Goal: Information Seeking & Learning: Learn about a topic

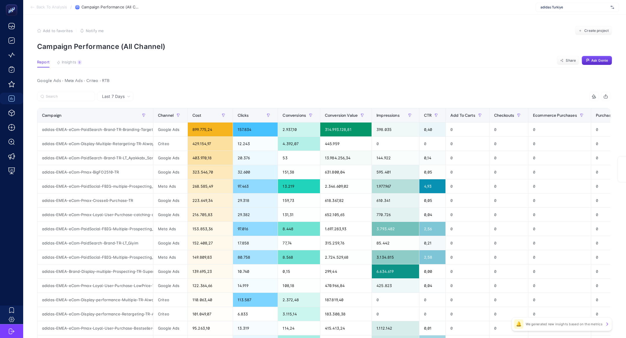
click at [567, 9] on span "adidas Turkiye" at bounding box center [574, 7] width 68 height 5
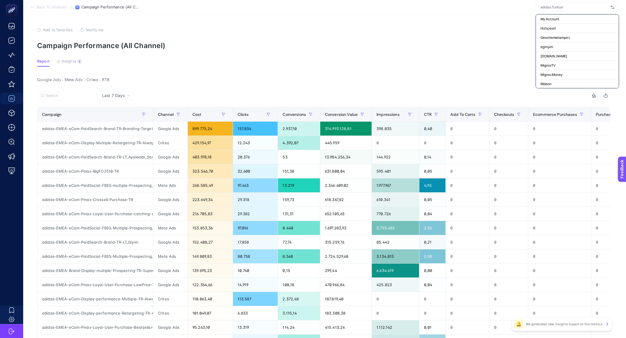
scroll to position [0, 8]
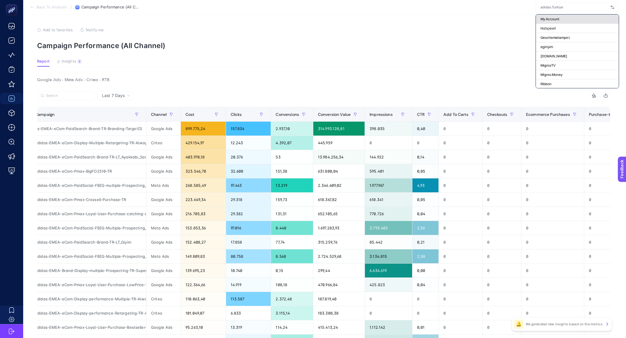
click at [563, 15] on div "My Account" at bounding box center [577, 18] width 83 height 9
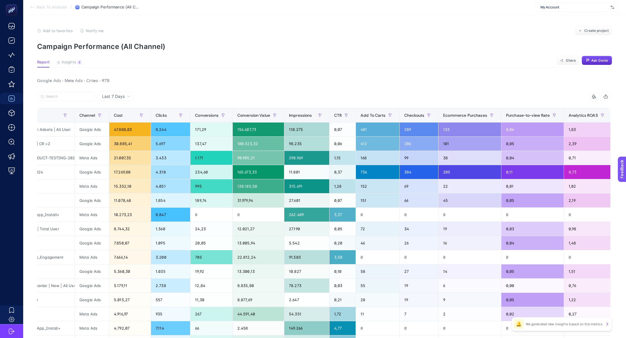
scroll to position [0, 78]
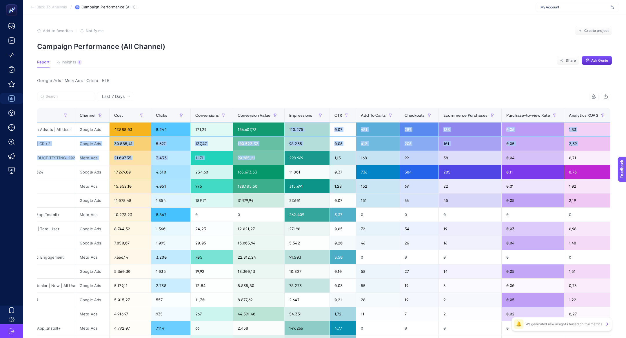
drag, startPoint x: 295, startPoint y: 129, endPoint x: 311, endPoint y: 152, distance: 28.1
click at [311, 152] on tbody "Performance Max | All Categories - With Adsets | All User Google Ads 47.888,03 …" at bounding box center [351, 265] width 784 height 284
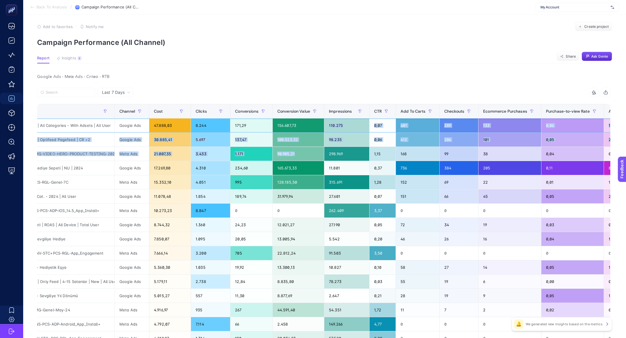
scroll to position [0, 38]
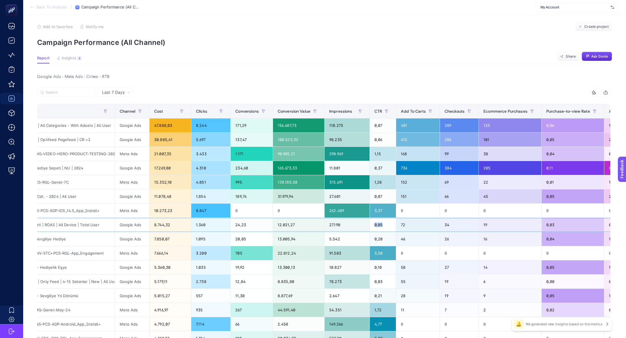
drag, startPoint x: 389, startPoint y: 223, endPoint x: 362, endPoint y: 218, distance: 27.8
click at [362, 218] on tr "DSA | Hediye Sepeti | ROAS | All Device | Total User Google Ads 8.744,32 1.360 …" at bounding box center [391, 225] width 784 height 14
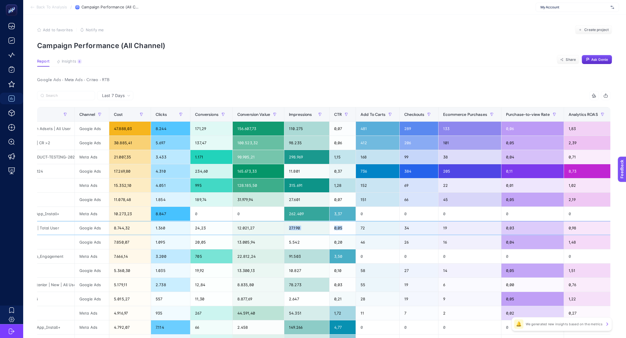
scroll to position [0, 0]
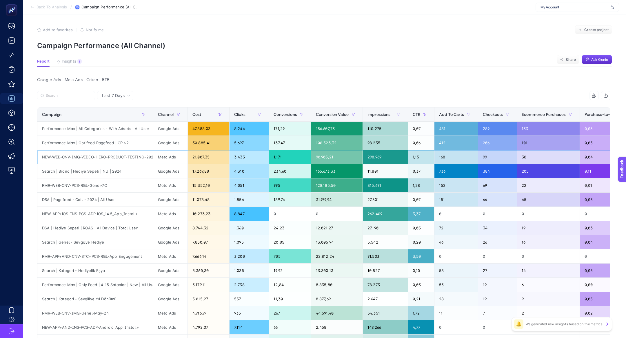
click at [100, 152] on div "NEW-WEB-CNV-IMG-VIDEO-HERO-PRODUCT-TESTING-2024" at bounding box center [95, 157] width 116 height 14
click at [102, 157] on div "NEW-WEB-CNV-IMG-VIDEO-HERO-PRODUCT-TESTING-2024" at bounding box center [95, 157] width 116 height 14
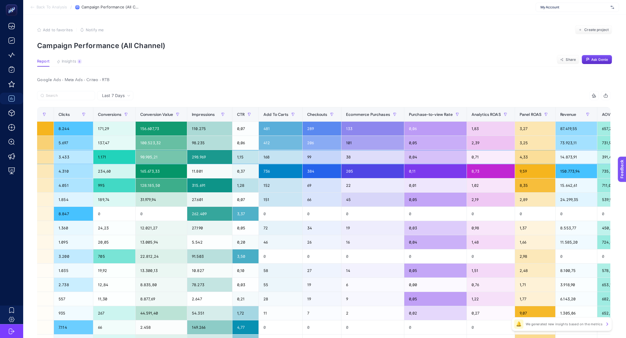
scroll to position [0, 178]
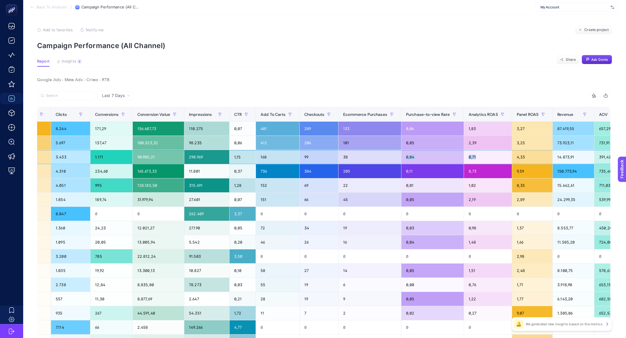
drag, startPoint x: 479, startPoint y: 155, endPoint x: 463, endPoint y: 154, distance: 15.9
click at [463, 154] on tr "NEW-WEB-CNV-IMG-VIDEO-HERO-PRODUCT-TESTING-2024 Meta Ads 21.007,35 3.433 1.171 …" at bounding box center [251, 157] width 784 height 14
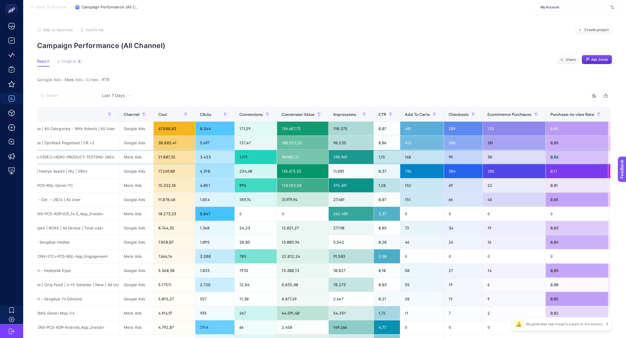
scroll to position [0, 0]
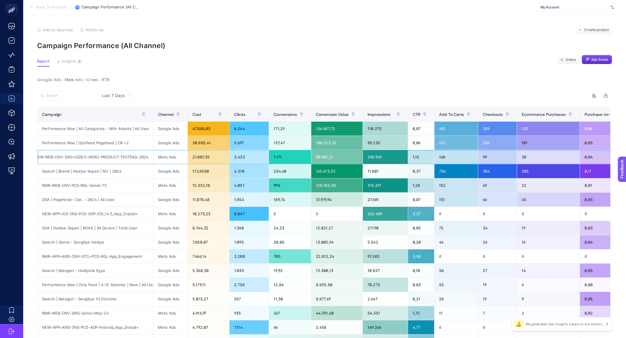
click at [104, 157] on div "NEW-WEB-CNV-IMG-VIDEO-HERO-PRODUCT-TESTING-2024" at bounding box center [95, 157] width 116 height 14
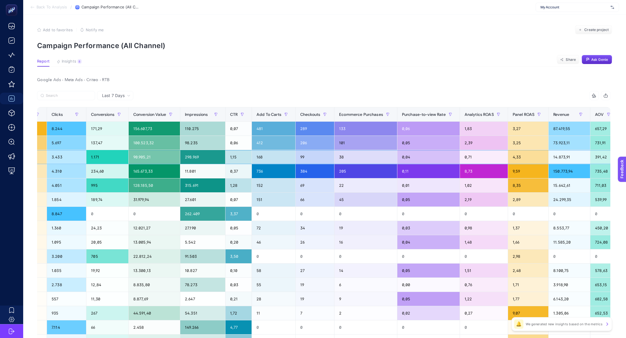
scroll to position [0, 185]
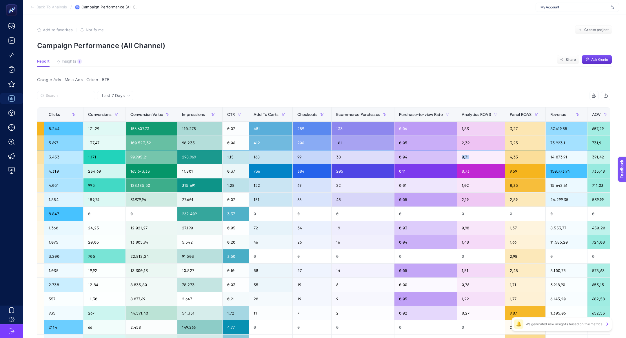
drag, startPoint x: 472, startPoint y: 156, endPoint x: 464, endPoint y: 154, distance: 8.2
click at [464, 154] on div "0,71" at bounding box center [481, 157] width 48 height 14
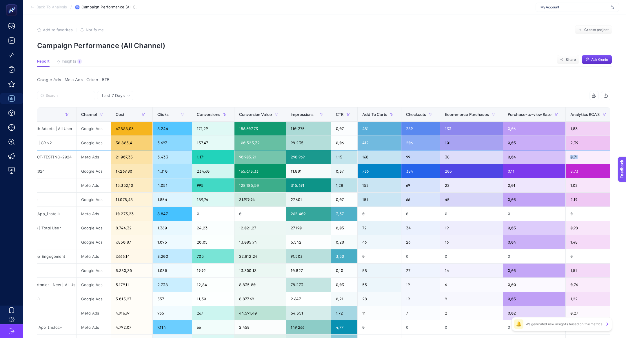
scroll to position [0, 54]
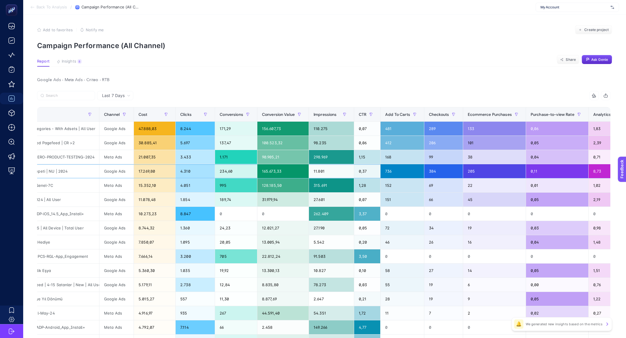
click at [70, 164] on div "Search | Brand | Hediye Sepeti | NU | 2024" at bounding box center [41, 171] width 116 height 14
click at [68, 155] on div "NEW-WEB-CNV-IMG-VIDEO-HERO-PRODUCT-TESTING-2024" at bounding box center [41, 157] width 116 height 14
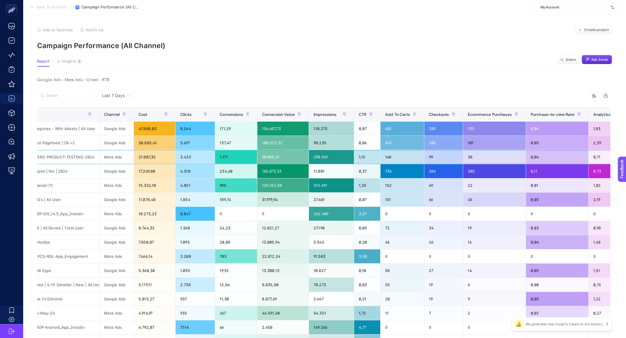
click at [68, 155] on div "NEW-WEB-CNV-IMG-VIDEO-HERO-PRODUCT-TESTING-2024" at bounding box center [41, 157] width 116 height 14
copy tr "NEW-WEB-CNV-IMG-VIDEO-HERO-PRODUCT-TESTING-2024"
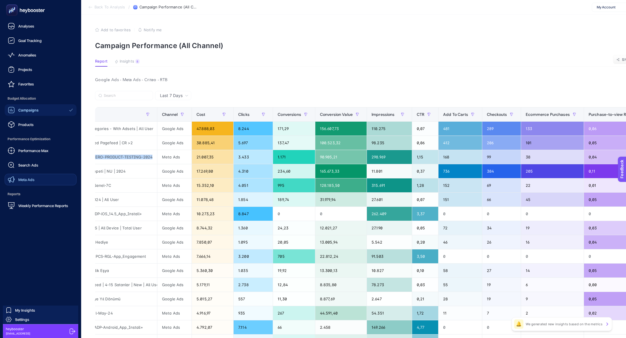
click at [43, 184] on link "Meta Ads" at bounding box center [41, 180] width 72 height 12
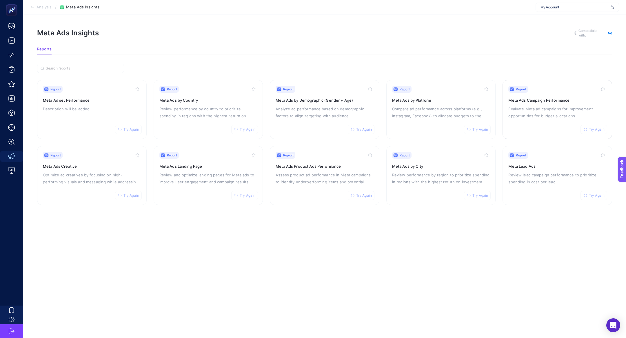
click at [521, 115] on p "Evaluate Meta ad campaigns for improvement opportunities for budget allocations." at bounding box center [557, 112] width 98 height 14
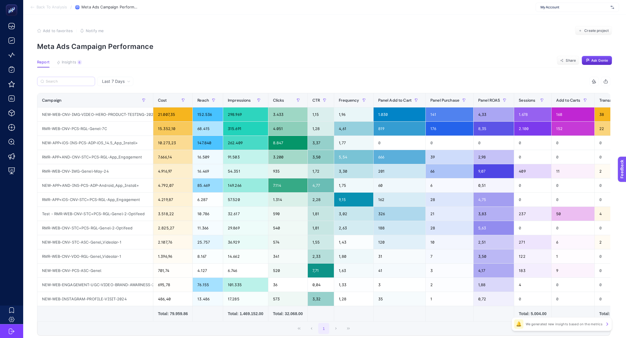
click at [45, 85] on label at bounding box center [66, 81] width 58 height 9
click at [46, 84] on input "Search" at bounding box center [69, 81] width 46 height 4
paste input "NEW-WEB-CNV-IMG-VIDEO-HERO-PRODUCT-TESTING-2024"
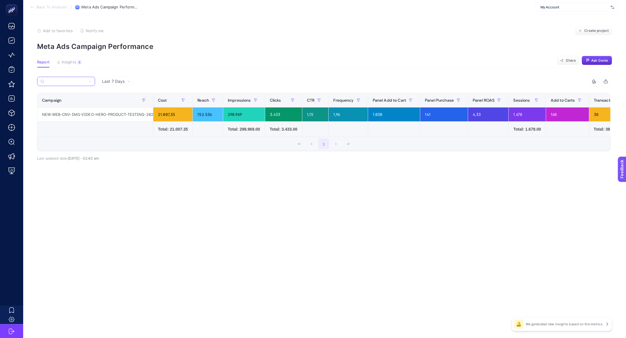
type input "NEW-WEB-CNV-IMG-VIDEO-HERO-PRODUCT-TESTING-2024"
click at [481, 117] on div "4,33" at bounding box center [488, 114] width 40 height 14
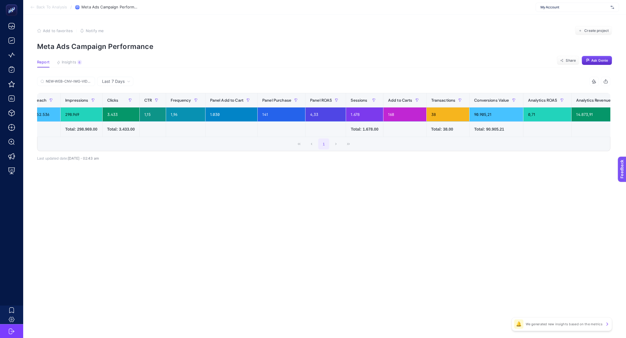
scroll to position [0, 163]
click at [561, 110] on div "0,71" at bounding box center [547, 114] width 48 height 14
click at [540, 111] on div "0,71" at bounding box center [547, 114] width 48 height 14
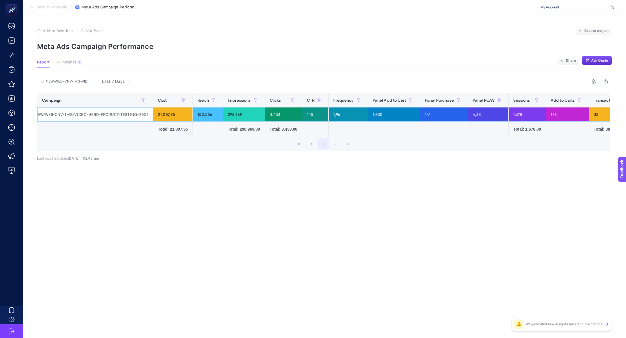
scroll to position [0, 0]
click at [145, 115] on div "NEW-WEB-CNV-IMG-VIDEO-HERO-PRODUCT-TESTING-2024" at bounding box center [95, 114] width 116 height 14
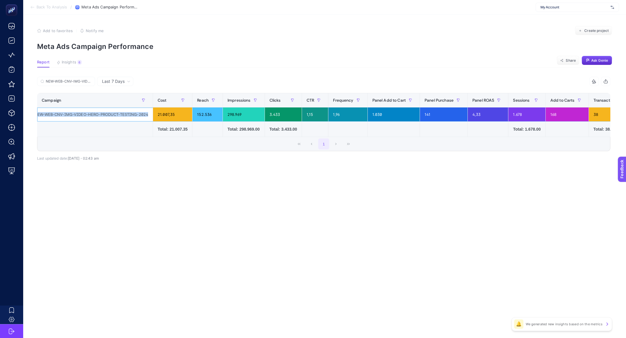
click at [145, 115] on div "NEW-WEB-CNV-IMG-VIDEO-HERO-PRODUCT-TESTING-2024" at bounding box center [95, 114] width 116 height 14
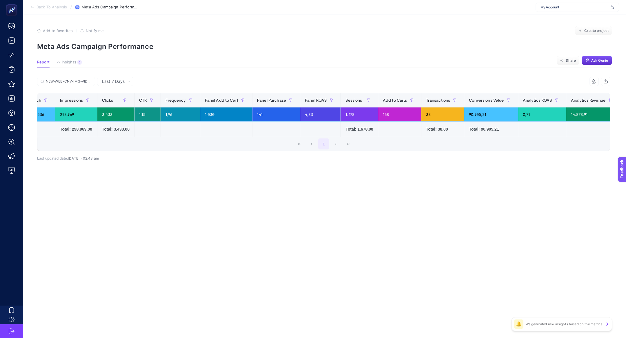
scroll to position [0, 172]
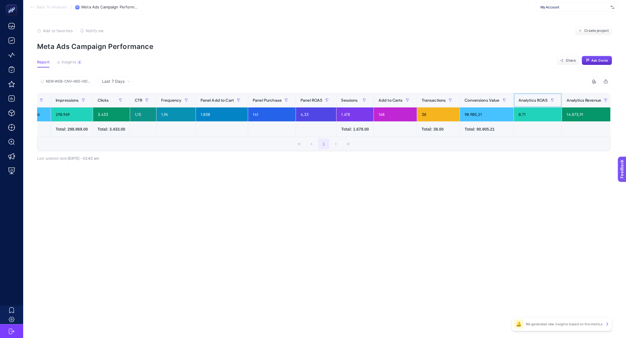
click at [527, 107] on th "Analytics ROAS" at bounding box center [537, 100] width 48 height 14
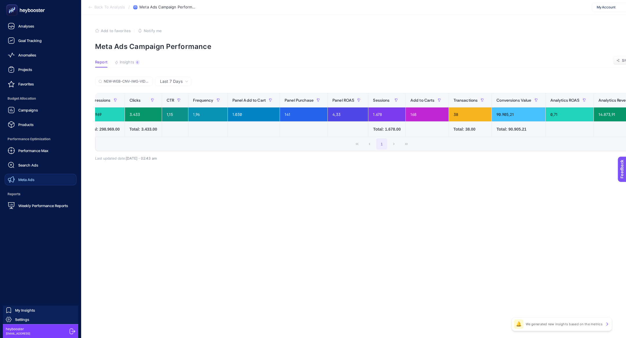
click at [26, 178] on span "Meta Ads" at bounding box center [26, 179] width 16 height 5
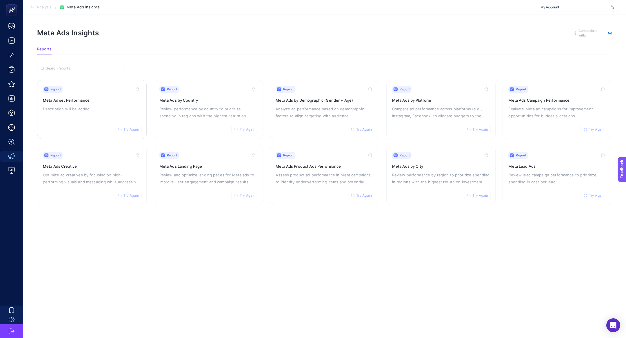
click at [74, 101] on h3 "Meta Ad set Performance" at bounding box center [92, 100] width 98 height 6
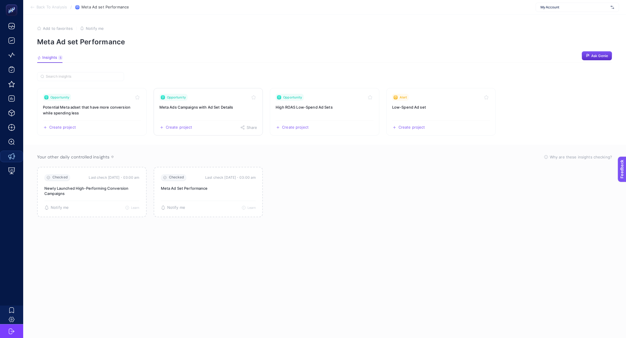
click at [191, 109] on h3 "Meta Ads Campaigns with Ad Set Details" at bounding box center [208, 107] width 98 height 6
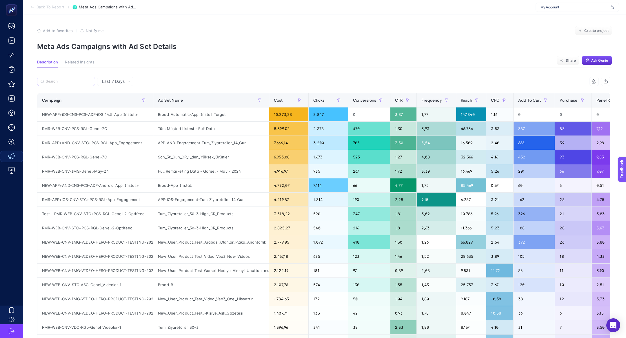
click at [70, 84] on label at bounding box center [66, 81] width 58 height 9
click at [70, 84] on input "Search" at bounding box center [69, 81] width 46 height 4
paste input "NEW-WEB-CNV-IMG-VIDEO-HERO-PRODUCT-TESTING-2024"
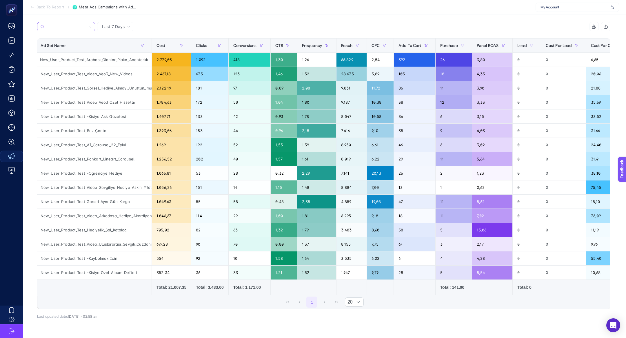
scroll to position [53, 0]
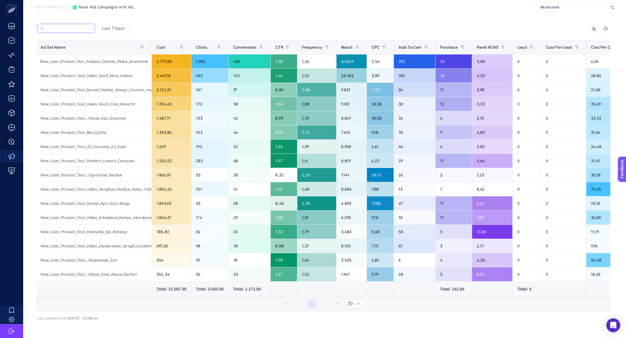
type input "NEW-WEB-CNV-IMG-VIDEO-HERO-PRODUCT-TESTING-2024"
click at [147, 232] on div "New_User_Product_Test_Hediyelik_Şal_Katalog" at bounding box center [94, 232] width 116 height 14
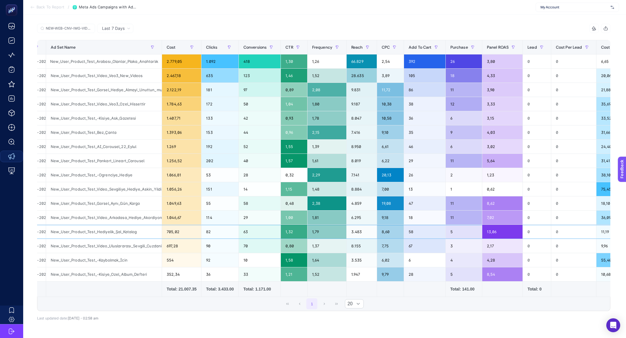
scroll to position [0, 105]
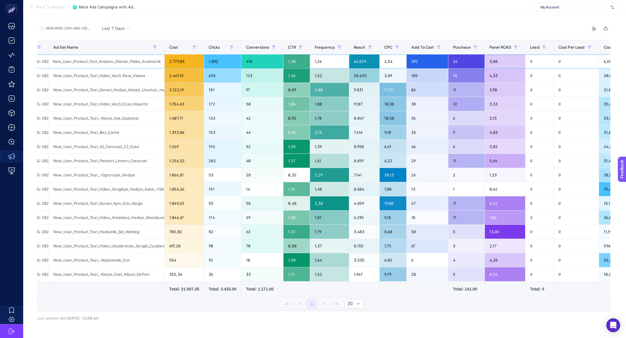
click at [123, 65] on div "New_User_Product_Test_Arabası_Olanlar_Plaka_Anahtarlık" at bounding box center [107, 61] width 116 height 14
click at [118, 64] on div "New_User_Product_Test_Arabası_Olanlar_Plaka_Anahtarlık" at bounding box center [107, 61] width 116 height 14
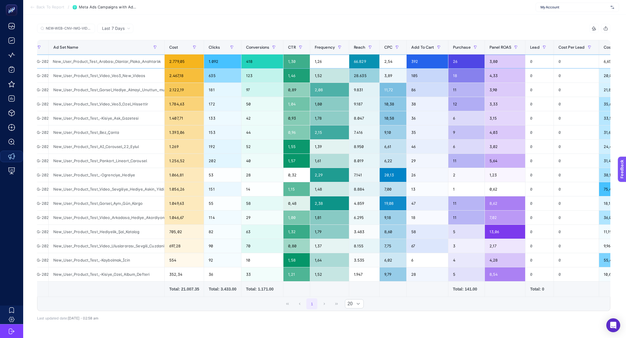
click at [118, 64] on div "New_User_Product_Test_Arabası_Olanlar_Plaka_Anahtarlık" at bounding box center [107, 61] width 116 height 14
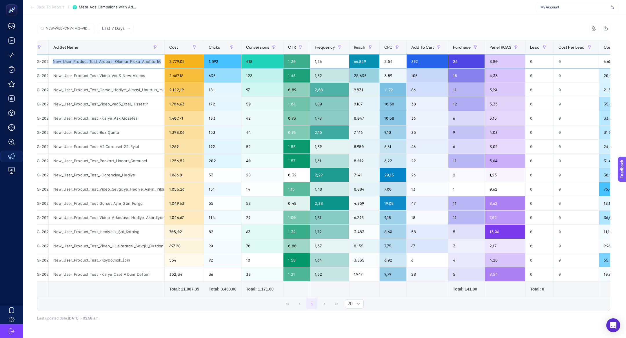
click at [118, 64] on div "New_User_Product_Test_Arabası_Olanlar_Plaka_Anahtarlık" at bounding box center [107, 61] width 116 height 14
click at [98, 95] on div "New_User_Product_Test_Gorsel_Hediye_Almayi_Unuttun_mu" at bounding box center [107, 90] width 116 height 14
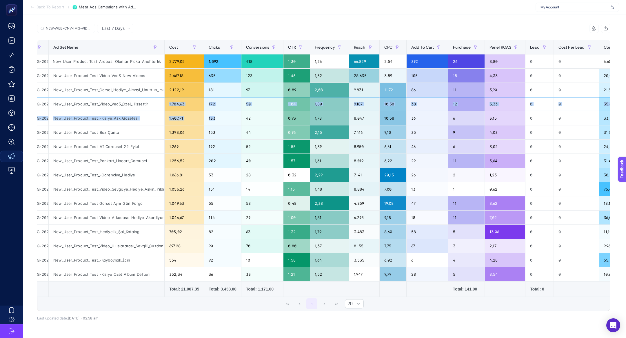
drag, startPoint x: 110, startPoint y: 107, endPoint x: 278, endPoint y: 114, distance: 167.6
click at [278, 114] on tbody "NEW-WEB-CNV-IMG-VIDEO-HERO-PRODUCT-TESTING-2024 New_User_Product_Test_Arabası_O…" at bounding box center [306, 167] width 746 height 227
click at [368, 63] on div "66.829" at bounding box center [364, 61] width 30 height 14
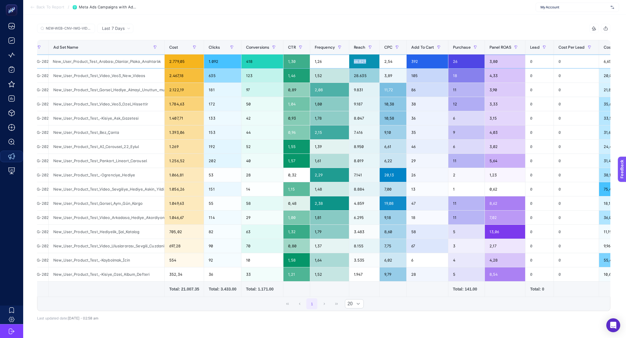
click at [368, 63] on div "66.829" at bounding box center [364, 61] width 30 height 14
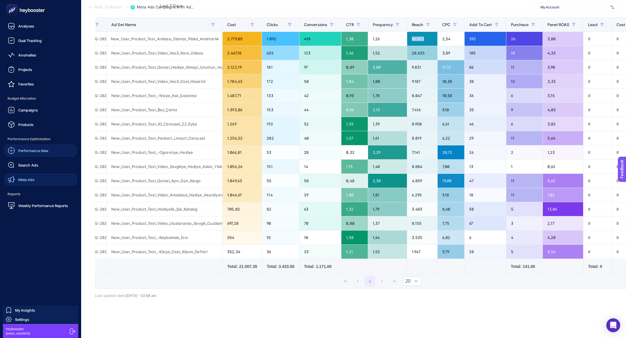
click at [42, 150] on span "Performance Max" at bounding box center [33, 150] width 30 height 5
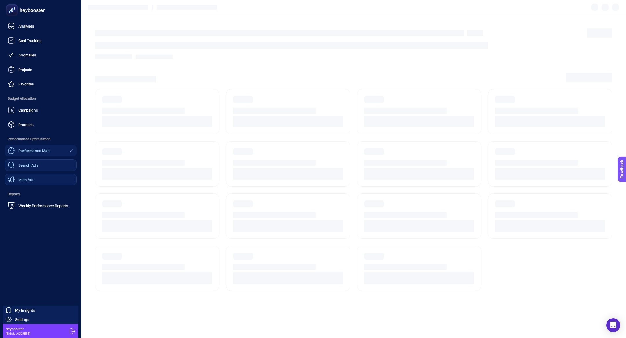
click at [37, 163] on span "Search Ads" at bounding box center [28, 165] width 20 height 5
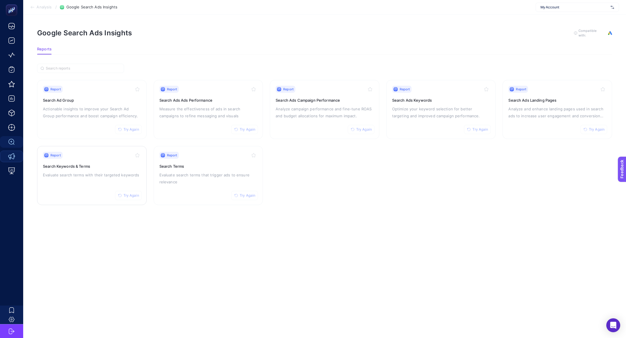
click at [72, 188] on div "Report Try Again Search Keywords & Terms Evaluate search terms with their targe…" at bounding box center [92, 176] width 98 height 48
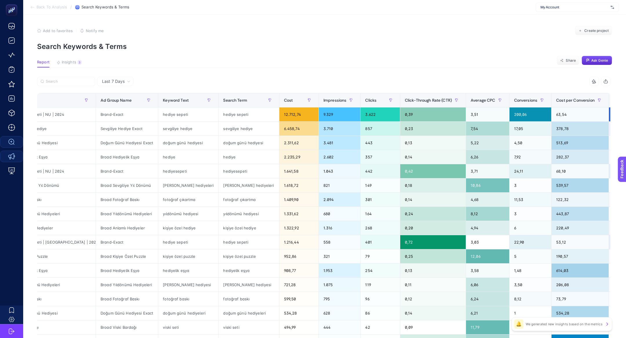
scroll to position [0, 58]
drag, startPoint x: 141, startPoint y: 329, endPoint x: 241, endPoint y: 326, distance: 100.3
click at [241, 326] on tr "Search | Ürün - Viski Bardağı Broad Viski Bardağı viski seti viski seti 494,99 …" at bounding box center [346, 327] width 733 height 14
click at [466, 105] on th "Average CPC" at bounding box center [487, 100] width 43 height 14
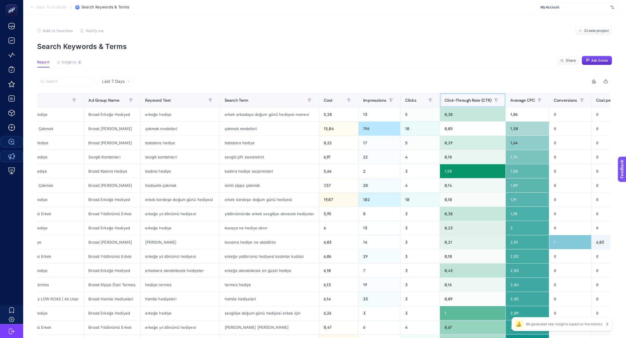
click at [445, 105] on th "Click-Through Rate (CTR)" at bounding box center [473, 100] width 66 height 14
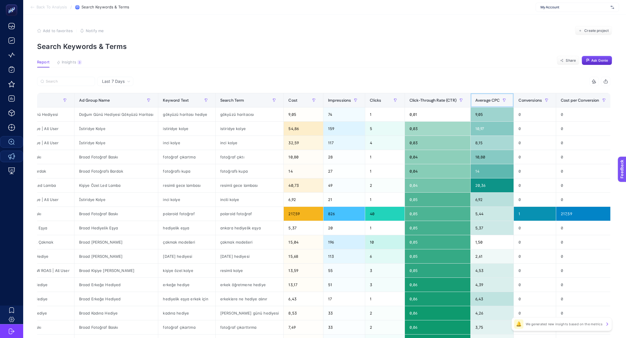
click at [481, 104] on div "Average CPC" at bounding box center [492, 100] width 34 height 9
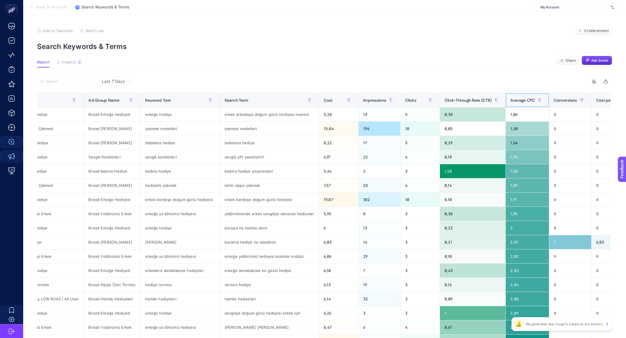
click at [513, 104] on div "Average CPC" at bounding box center [527, 100] width 34 height 9
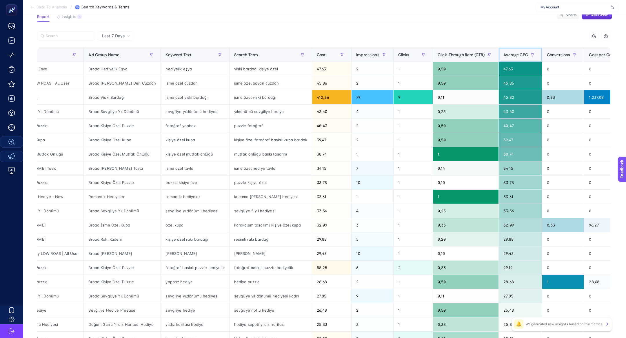
scroll to position [44, 0]
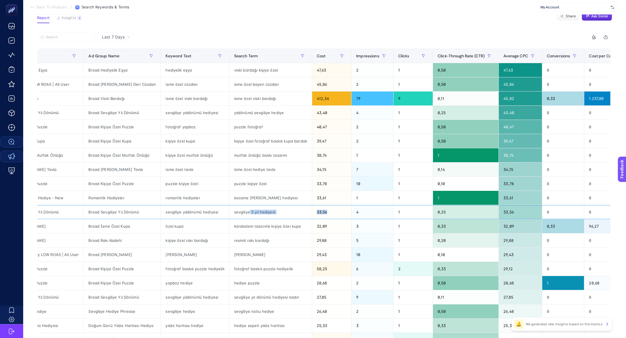
drag, startPoint x: 243, startPoint y: 211, endPoint x: 322, endPoint y: 213, distance: 79.1
click at [322, 213] on tr "Search | Kategori - Sevgiliye Yıl Dönümü Broad Sevgiliye Yıl Dönümü sevgiliye y…" at bounding box center [363, 212] width 766 height 14
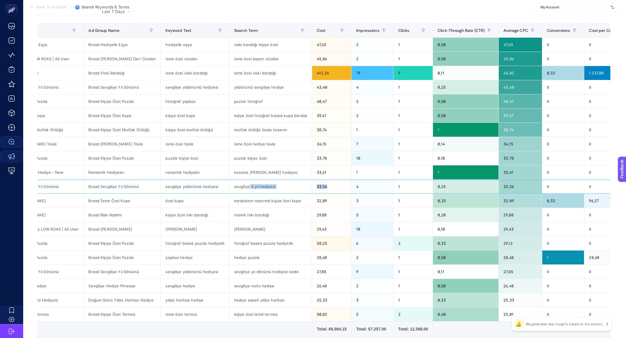
scroll to position [84, 0]
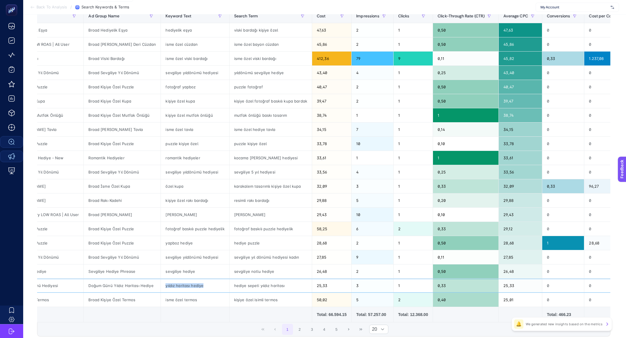
drag, startPoint x: 169, startPoint y: 280, endPoint x: 189, endPoint y: 287, distance: 21.3
click at [189, 287] on div "yıldız haritası hediye" at bounding box center [195, 286] width 68 height 14
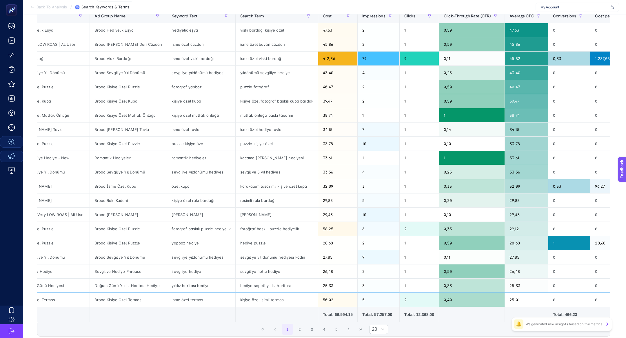
click at [269, 286] on div "hediye sepeti yıldız haritası" at bounding box center [277, 286] width 82 height 14
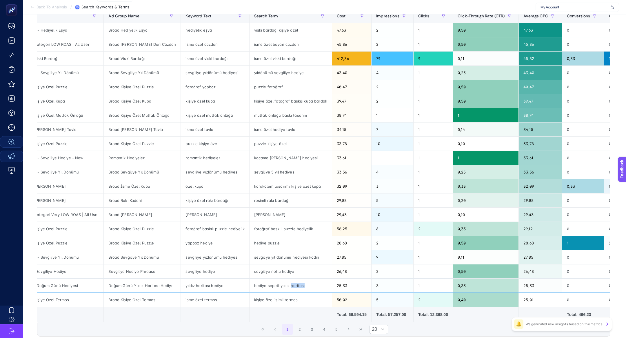
scroll to position [0, 39]
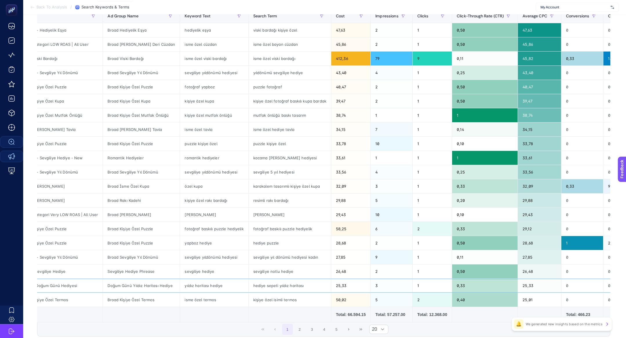
click at [261, 286] on div "hediye sepeti yıldız haritası" at bounding box center [290, 286] width 82 height 14
click at [212, 285] on div "yıldız haritası hediye" at bounding box center [214, 286] width 68 height 14
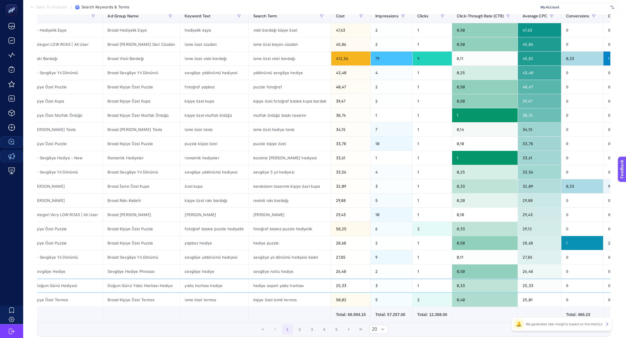
click at [212, 285] on div "yıldız haritası hediye" at bounding box center [214, 286] width 68 height 14
click at [271, 284] on div "hediye sepeti yıldız haritası" at bounding box center [290, 286] width 82 height 14
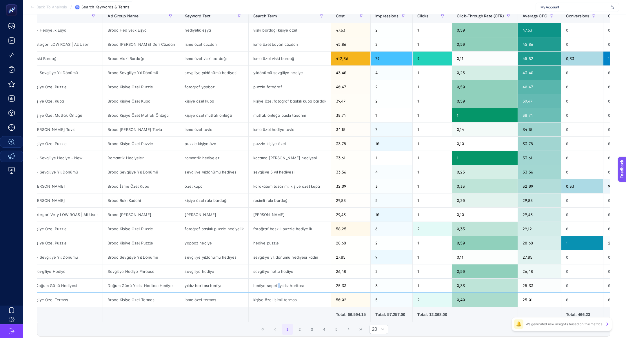
click at [271, 284] on div "hediye sepeti yıldız haritası" at bounding box center [290, 286] width 82 height 14
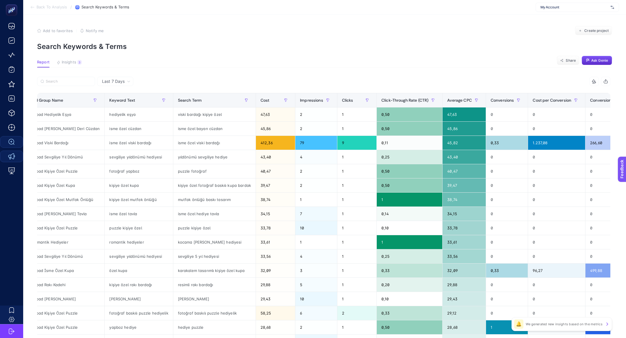
scroll to position [0, 124]
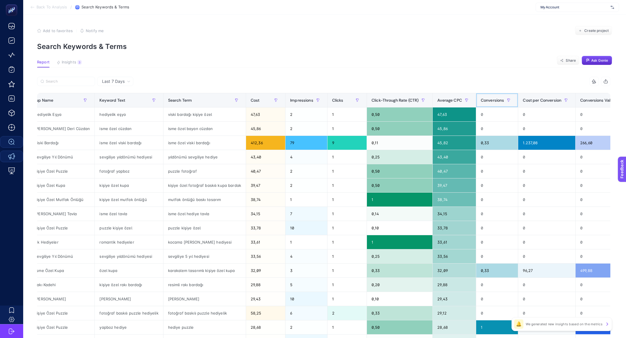
click at [482, 100] on span "Conversions" at bounding box center [492, 100] width 23 height 5
click at [504, 100] on button "button" at bounding box center [508, 100] width 9 height 9
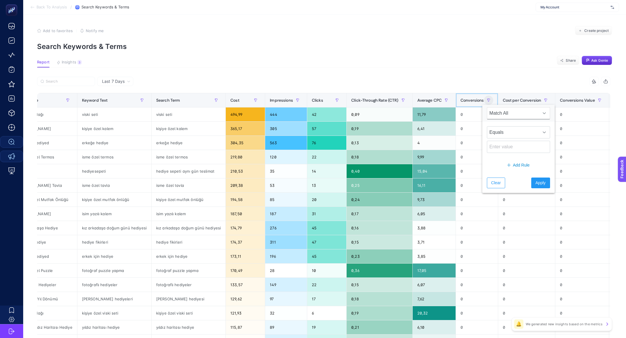
click at [468, 98] on span "Conversions" at bounding box center [471, 100] width 23 height 5
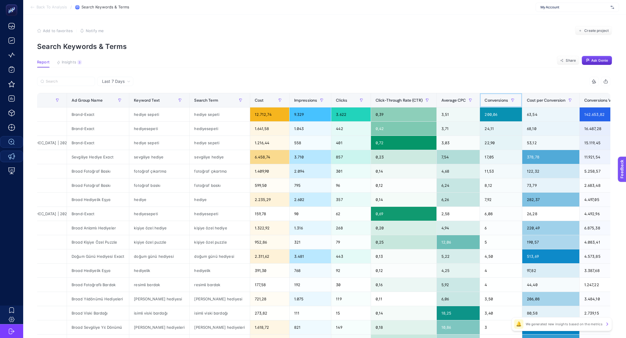
scroll to position [0, 86]
click at [289, 199] on div "2.602" at bounding box center [310, 200] width 42 height 14
click at [129, 201] on div "hediye" at bounding box center [159, 200] width 60 height 14
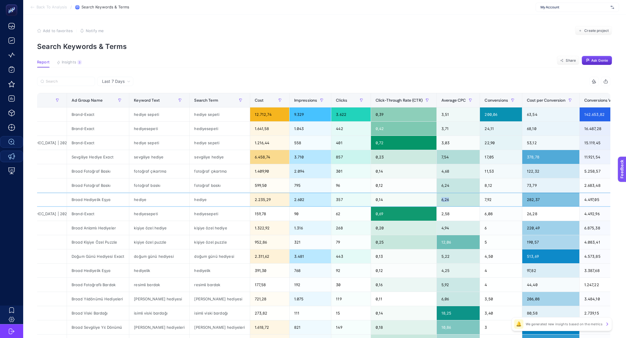
drag, startPoint x: 433, startPoint y: 201, endPoint x: 380, endPoint y: 199, distance: 53.0
click at [381, 200] on tr "Search | Kategori - Hediyelik Eşya Broad Hediyelik Eşya hediye hediye 2.235,29 …" at bounding box center [317, 200] width 733 height 14
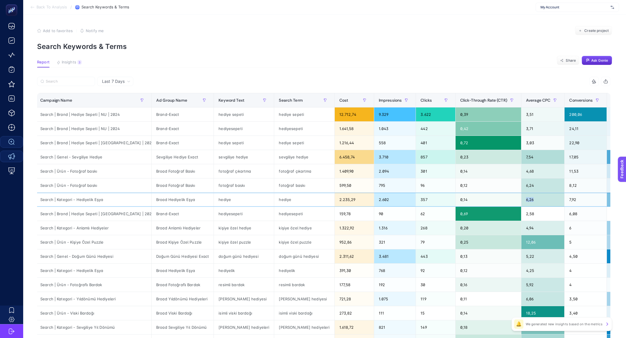
scroll to position [0, 0]
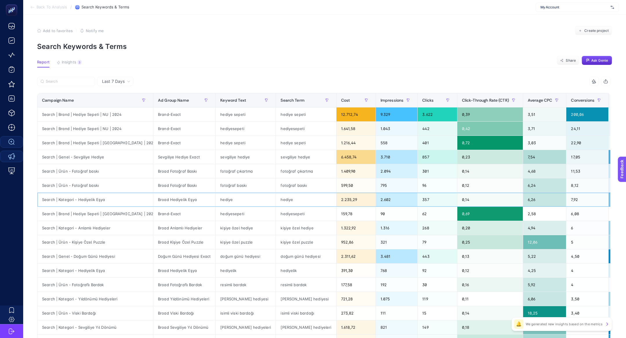
click at [276, 205] on div "hediye" at bounding box center [306, 200] width 60 height 14
click at [276, 186] on div "fotoğraf baskı" at bounding box center [306, 185] width 60 height 14
click at [276, 200] on div "hediye" at bounding box center [306, 200] width 60 height 14
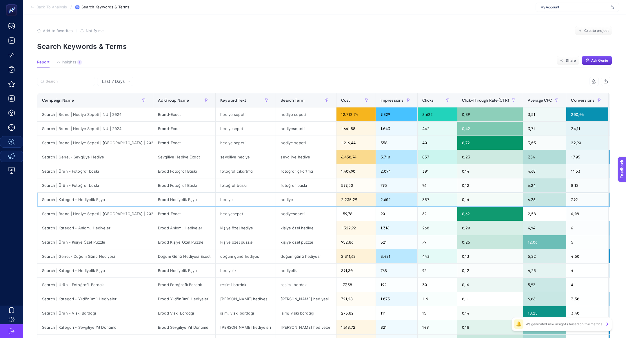
click at [276, 200] on div "hediye" at bounding box center [306, 200] width 60 height 14
copy tr "hediye"
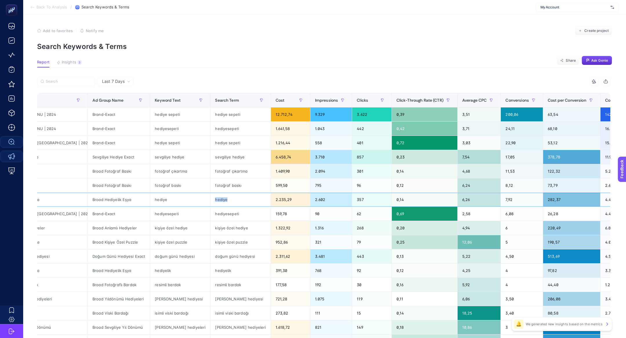
scroll to position [0, 40]
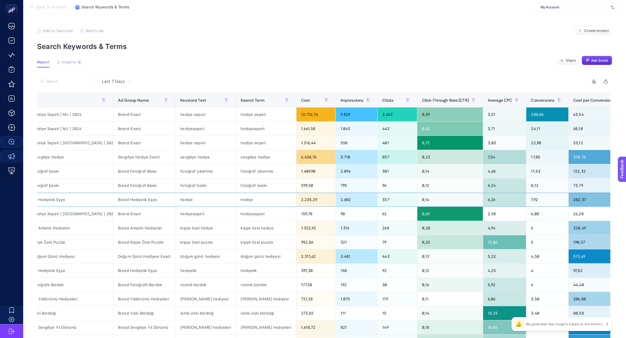
click at [114, 200] on div "Broad Hediyelik Eşya" at bounding box center [144, 200] width 62 height 14
click at [72, 62] on span "Insights" at bounding box center [69, 62] width 14 height 5
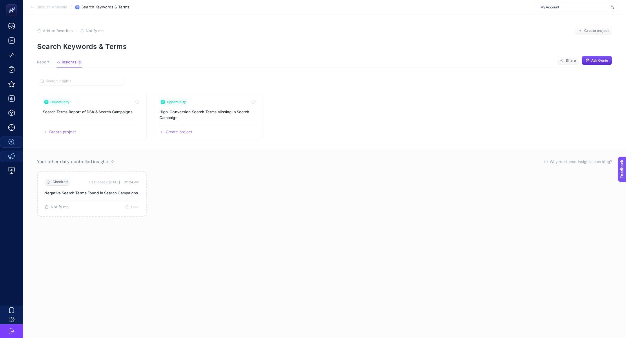
click at [36, 69] on article "Add to favorites false Notify me Create project Search Keywords & Terms Report …" at bounding box center [324, 176] width 603 height 324
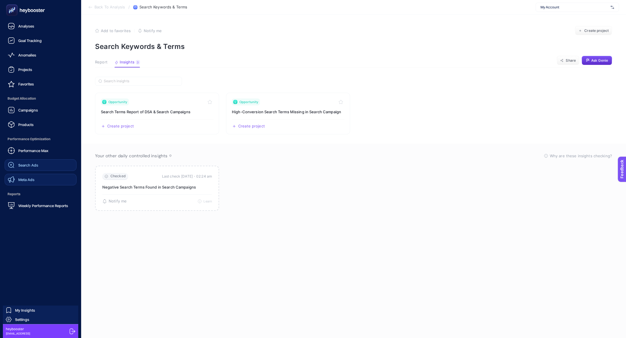
click at [50, 167] on link "Search Ads" at bounding box center [41, 165] width 72 height 12
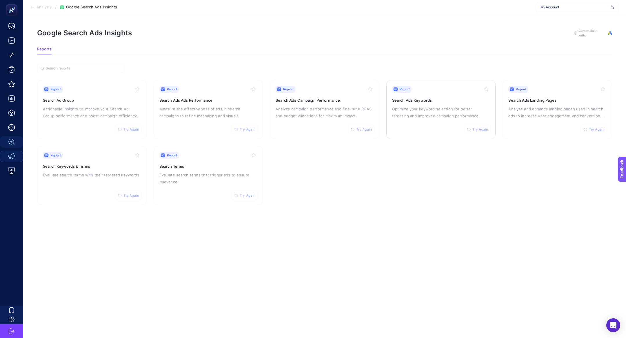
click at [428, 103] on div "Report Try Again Search Ads Keywords Optimize your keyword selection for better…" at bounding box center [441, 110] width 98 height 48
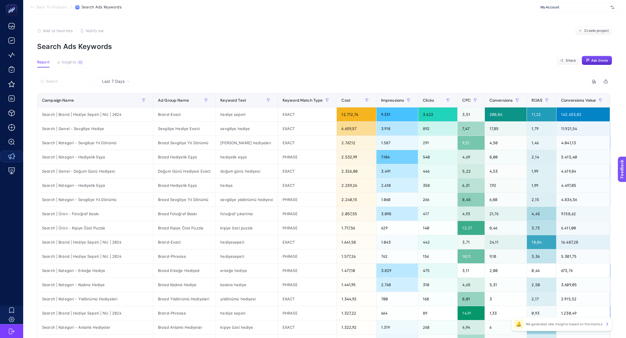
click at [73, 58] on article "Add to favorites false Notify me Create project Search Ads Keywords Report Insi…" at bounding box center [324, 240] width 603 height 453
click at [76, 63] on button "Insights 13 We generated new insights based on the metrics" at bounding box center [69, 64] width 27 height 8
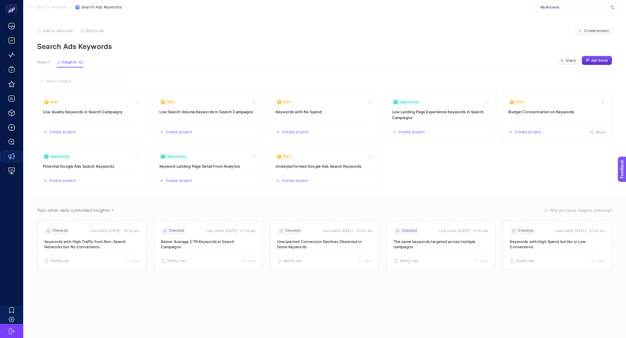
click at [533, 118] on link "Alert Budget Concentration on Keywords Create project Share" at bounding box center [557, 117] width 110 height 48
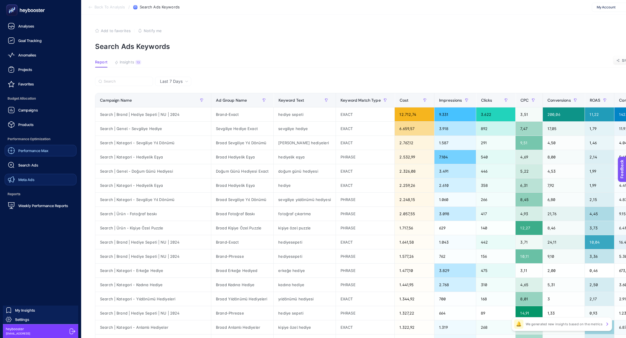
click at [29, 153] on div "Performance Max" at bounding box center [28, 150] width 41 height 7
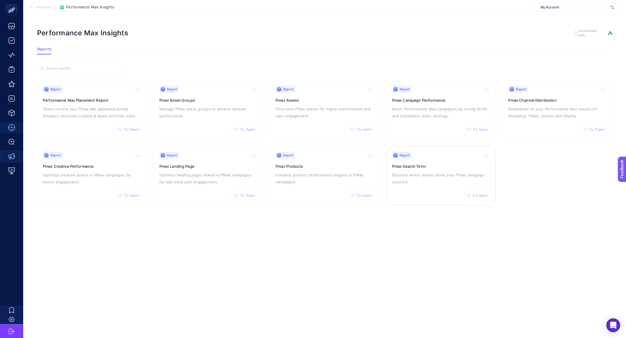
click at [397, 187] on div "Report Try Again Pmax Search Term Discover which search terms your Pmax campaig…" at bounding box center [441, 176] width 98 height 48
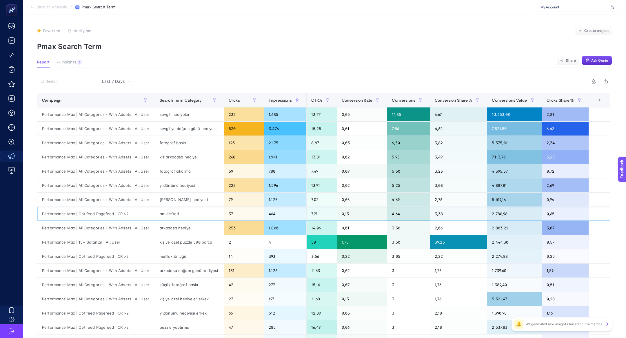
click at [171, 216] on div "anı defteri" at bounding box center [189, 214] width 69 height 14
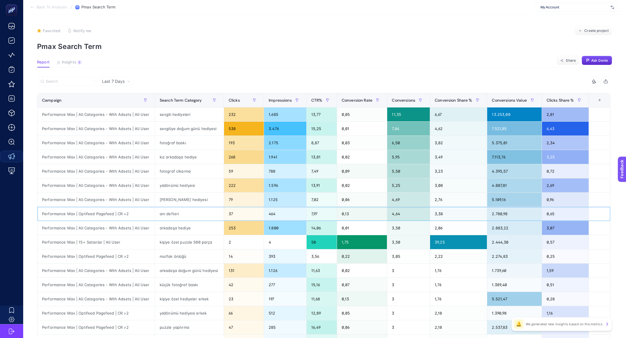
click at [171, 216] on div "anı defteri" at bounding box center [189, 214] width 69 height 14
click at [169, 213] on div "anı defteri" at bounding box center [189, 214] width 69 height 14
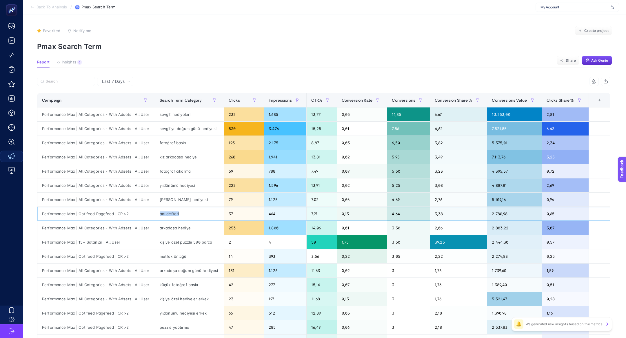
click at [169, 213] on div "anı defteri" at bounding box center [189, 214] width 69 height 14
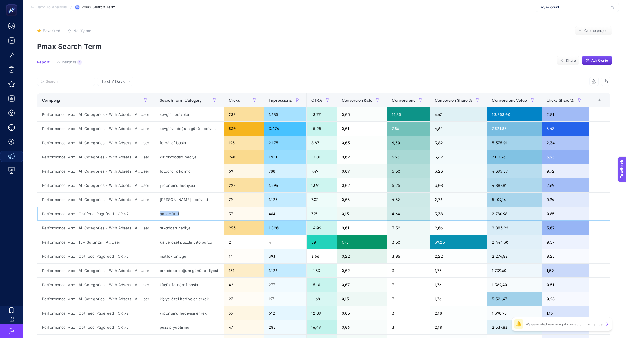
click at [169, 213] on div "anı defteri" at bounding box center [189, 214] width 69 height 14
click at [271, 211] on div "464" at bounding box center [285, 214] width 42 height 14
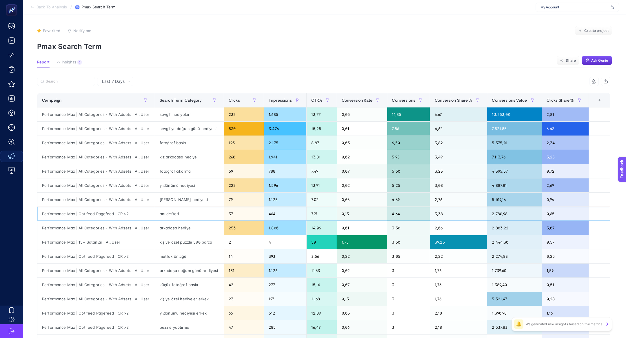
click at [179, 209] on div "anı defteri" at bounding box center [189, 214] width 69 height 14
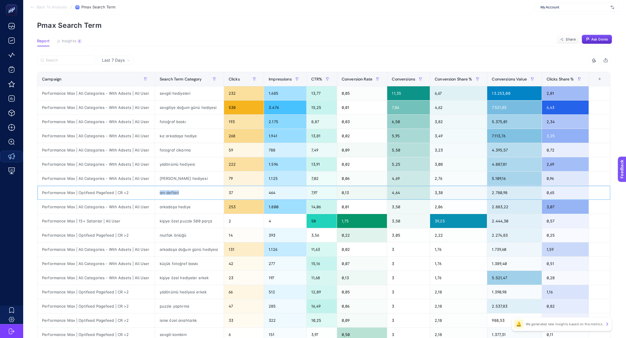
scroll to position [3, 0]
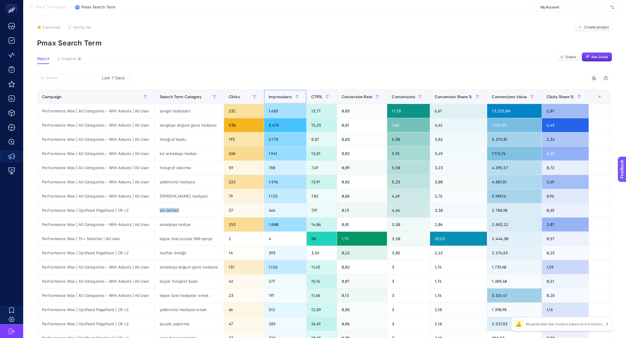
click at [278, 93] on div "Impressions" at bounding box center [285, 96] width 33 height 9
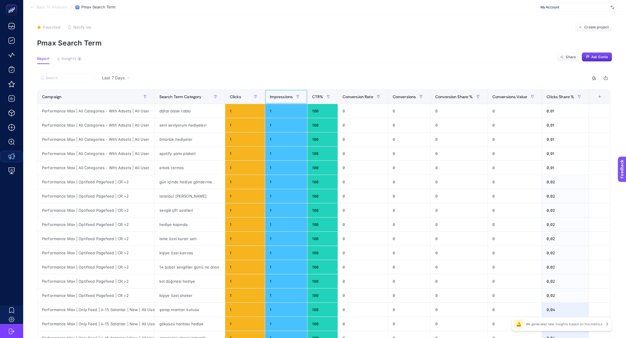
click at [278, 93] on div "Impressions" at bounding box center [286, 96] width 33 height 9
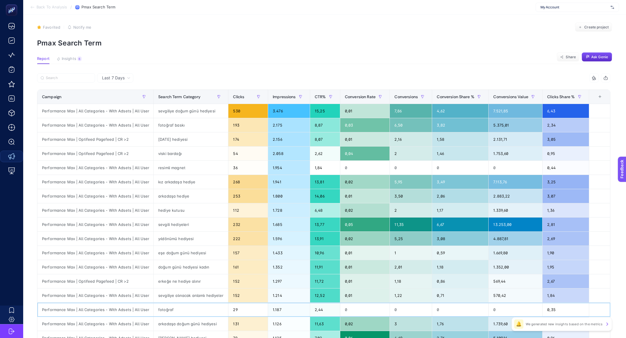
click at [171, 307] on div "fotoğraf" at bounding box center [191, 310] width 74 height 14
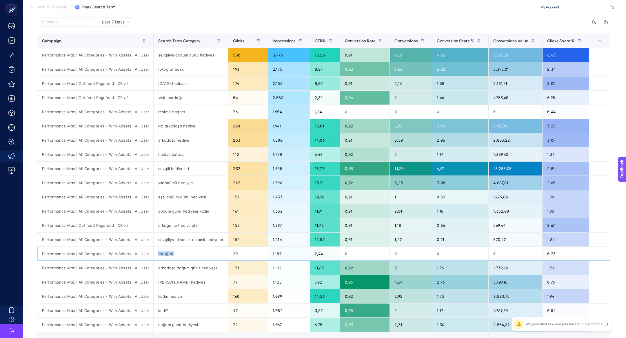
scroll to position [61, 0]
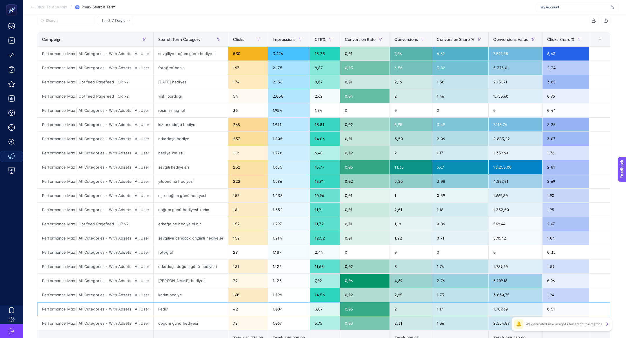
click at [164, 307] on div "kedi7" at bounding box center [191, 309] width 74 height 14
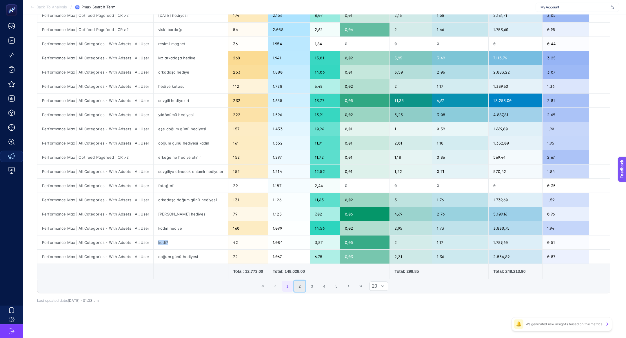
click at [304, 281] on button "2" at bounding box center [299, 286] width 11 height 11
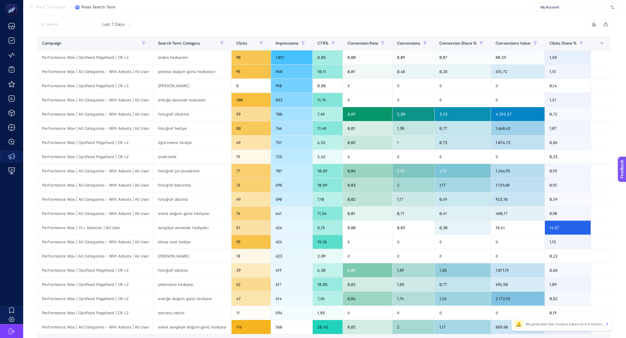
scroll to position [57, 0]
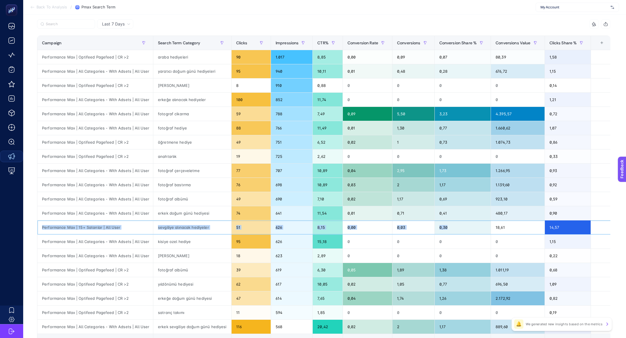
drag, startPoint x: 52, startPoint y: 223, endPoint x: 484, endPoint y: 218, distance: 432.5
click at [484, 218] on tbody "Performance Max | Optifeed Pagefeed | CR >2 araba hediyeleri 90 1.017 8,85 0,00…" at bounding box center [324, 192] width 574 height 284
click at [168, 231] on div "sevgiliye alınacak hediyeler" at bounding box center [192, 227] width 78 height 14
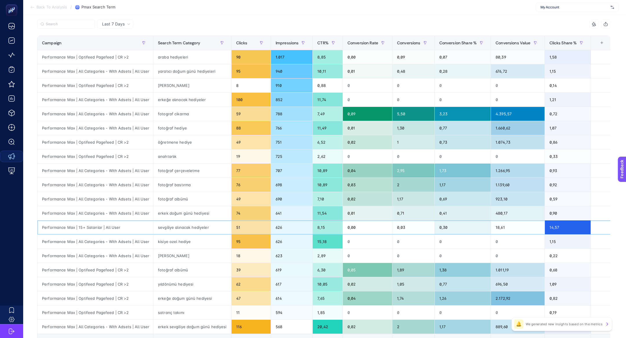
click at [168, 231] on div "sevgiliye alınacak hediyeler" at bounding box center [192, 227] width 78 height 14
click at [546, 228] on div "14,57" at bounding box center [568, 227] width 46 height 14
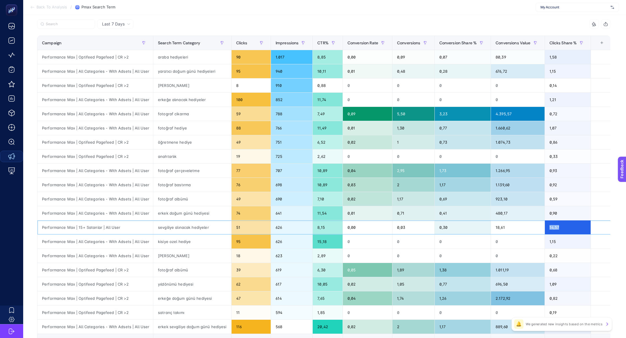
click at [546, 228] on div "14,57" at bounding box center [568, 227] width 46 height 14
click at [563, 39] on div "Clicks Share %" at bounding box center [567, 42] width 37 height 9
click at [540, 39] on button "button" at bounding box center [534, 42] width 9 height 9
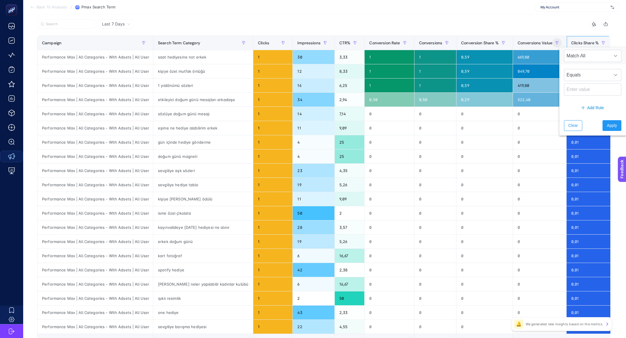
click at [585, 41] on span "Clicks Share %" at bounding box center [585, 43] width 28 height 5
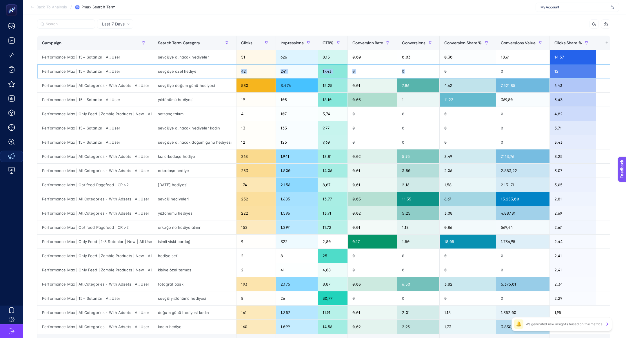
drag, startPoint x: 159, startPoint y: 73, endPoint x: 473, endPoint y: 66, distance: 314.1
click at [473, 66] on tr "Performance Max | 15+ Satanlar | All User sevgiliye özel hediye 42 241 17,43 0 …" at bounding box center [327, 71] width 580 height 14
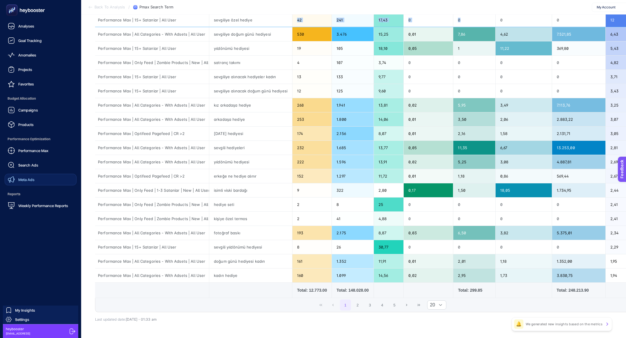
scroll to position [0, 0]
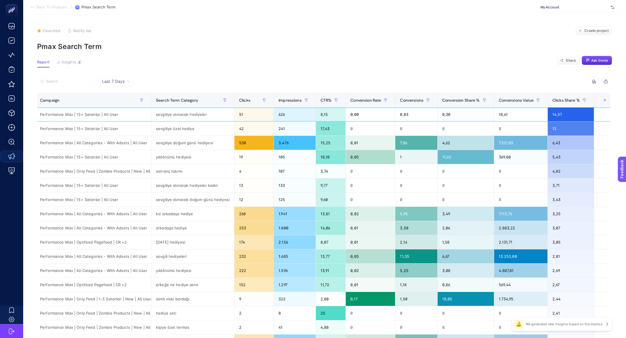
click at [179, 119] on div "sevgiliye alınacak hediyeler" at bounding box center [192, 114] width 83 height 14
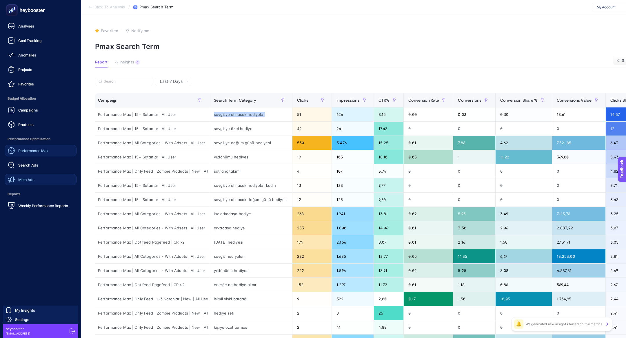
click at [27, 149] on span "Performance Max" at bounding box center [33, 150] width 30 height 5
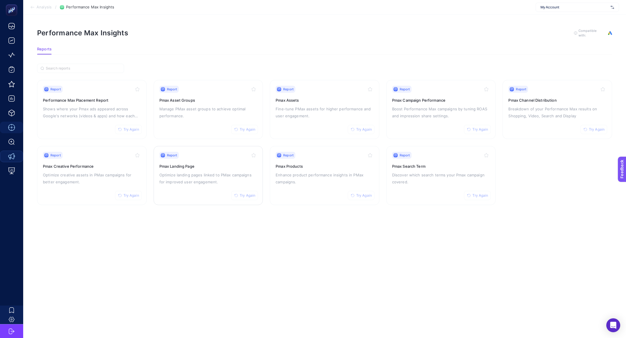
click at [202, 179] on p "Optimize landing pages linked to PMax campaigns for improved user engagement." at bounding box center [208, 178] width 98 height 14
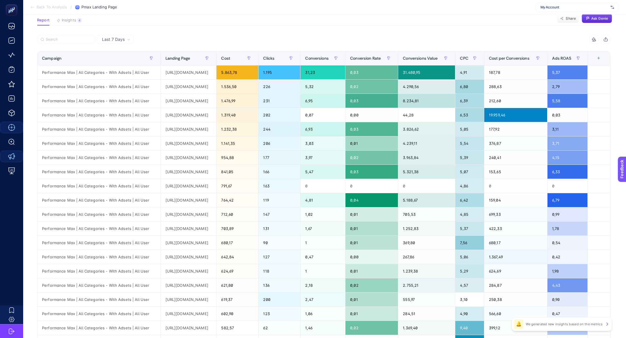
scroll to position [23, 0]
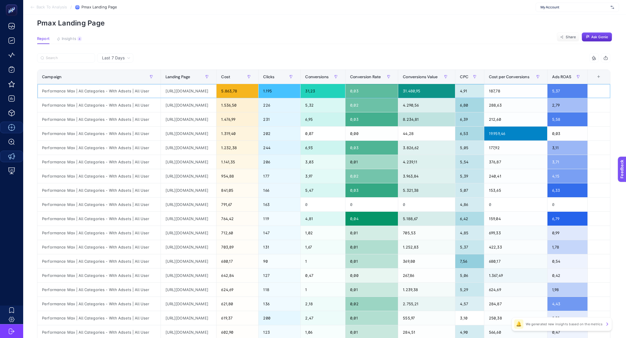
click at [120, 90] on div "Performance Max | All Categories - With Adsets | All User" at bounding box center [98, 91] width 123 height 14
click at [216, 92] on div "https://www.hediyesepeti.com/sevgiliye-hediye?k=&gad_source=1&gad_campaignid=22…" at bounding box center [189, 91] width 56 height 14
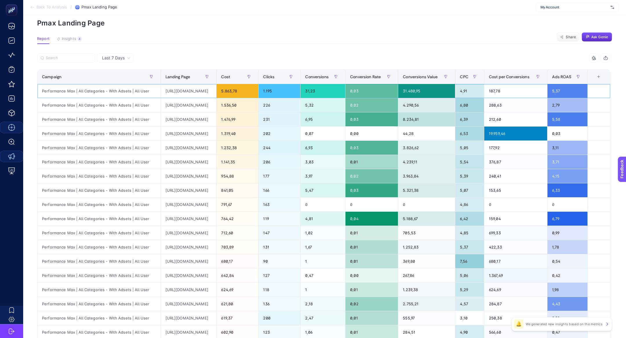
click at [216, 92] on div "https://www.hediyesepeti.com/sevgiliye-hediye?k=&gad_source=1&gad_campaignid=22…" at bounding box center [189, 91] width 56 height 14
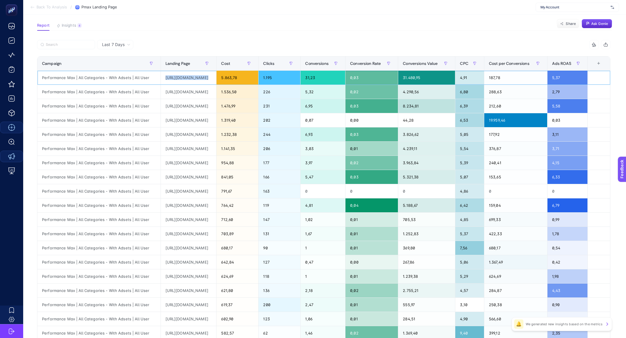
scroll to position [0, 0]
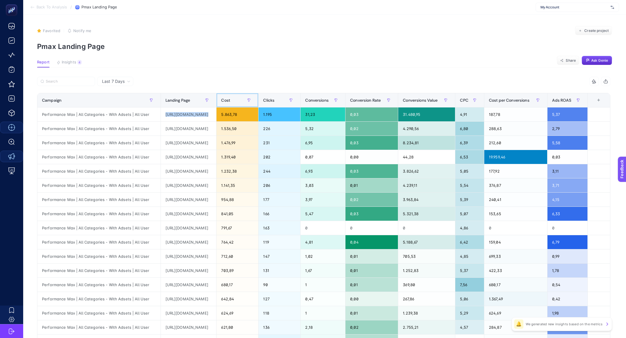
click at [253, 98] on div "Cost" at bounding box center [237, 100] width 32 height 9
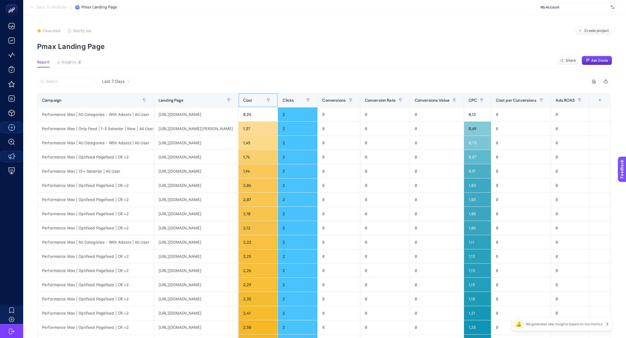
click at [273, 98] on div "Cost" at bounding box center [258, 100] width 30 height 9
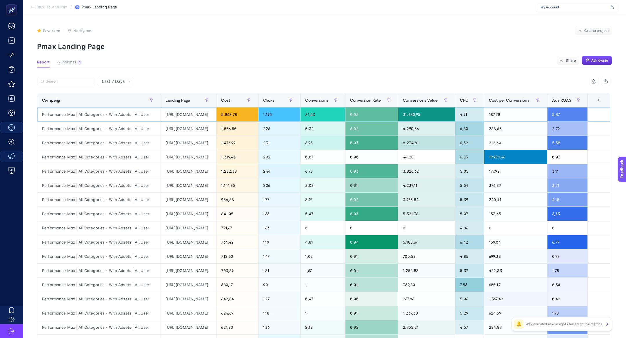
click at [77, 119] on div "Performance Max | All Categories - With Adsets | All User" at bounding box center [98, 114] width 123 height 14
click at [141, 18] on article "Favorited true Notify me Create project Pmax Landing Page Report Insights 4 We …" at bounding box center [324, 240] width 603 height 453
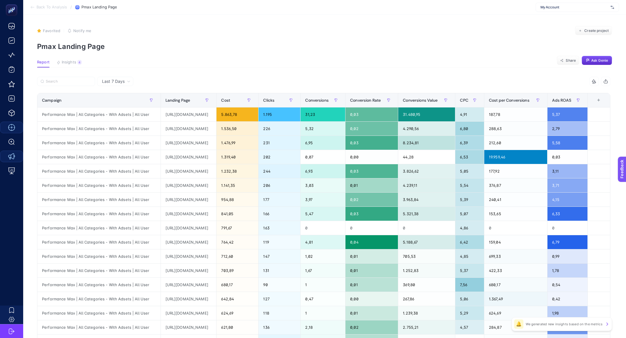
click at [242, 41] on section "Favorited true Notify me Create project Pmax Landing Page" at bounding box center [324, 38] width 575 height 25
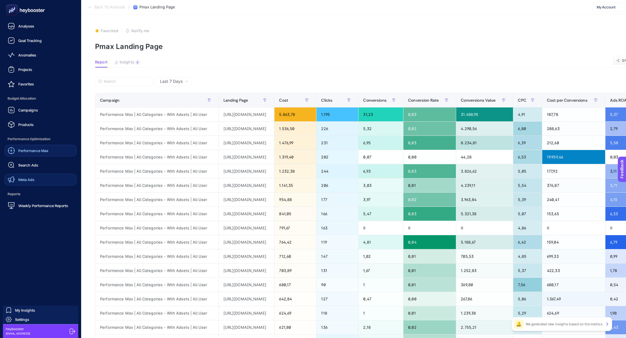
click at [28, 150] on span "Performance Max" at bounding box center [33, 150] width 30 height 5
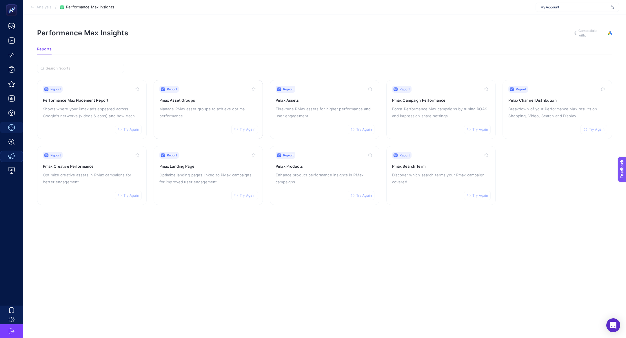
click at [213, 98] on h3 "Pmax Asset Groups" at bounding box center [208, 100] width 98 height 6
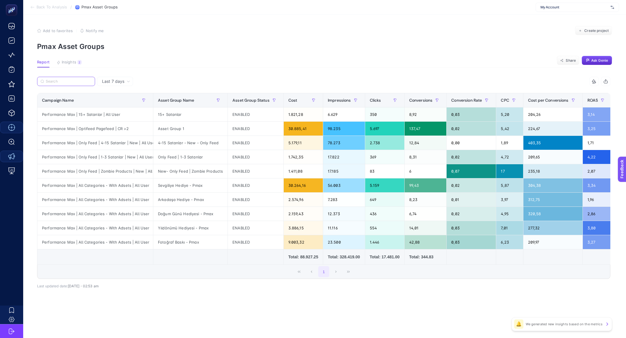
click at [78, 81] on input "Search" at bounding box center [69, 81] width 46 height 4
paste input "https://app.heybooster.ai/package/v2/pmax-landing-page-report#:~:text=%2B-,Perf…"
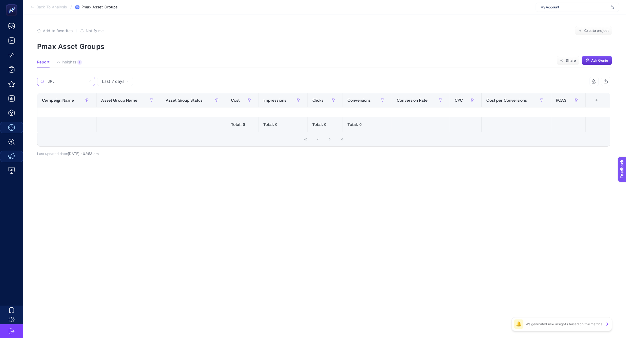
type input "https://app.heybooster.ai/package/v2/pmax-landing-page-report#:~:text=%2B-,Perf…"
click at [93, 83] on label "https://app.heybooster.ai/package/v2/pmax-landing-page-report#:~:text=%2B-,Perf…" at bounding box center [66, 81] width 58 height 9
click at [86, 83] on input "https://app.heybooster.ai/package/v2/pmax-landing-page-report#:~:text=%2B-,Perf…" at bounding box center [65, 81] width 39 height 4
click at [90, 81] on icon at bounding box center [89, 81] width 3 height 3
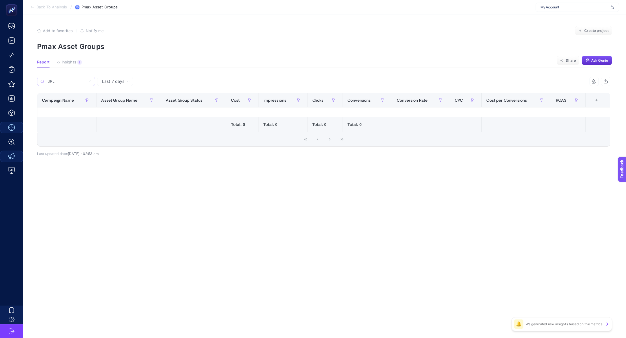
click at [86, 81] on input "https://app.heybooster.ai/package/v2/pmax-landing-page-report#:~:text=%2B-,Perf…" at bounding box center [65, 81] width 39 height 4
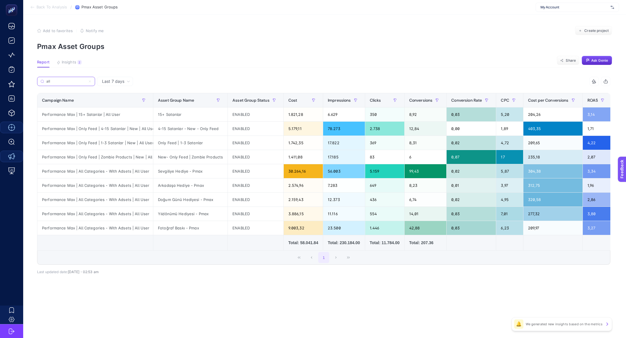
scroll to position [0, 2]
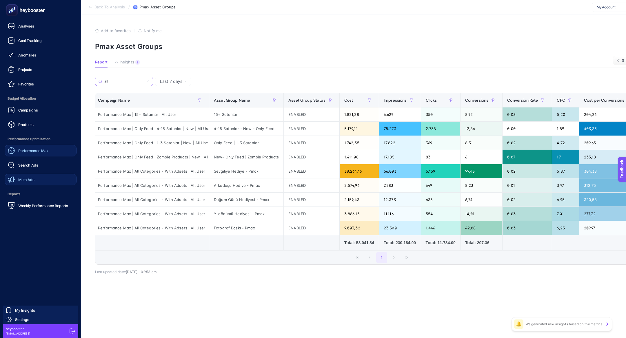
type input "all"
click at [33, 149] on span "Performance Max" at bounding box center [33, 150] width 30 height 5
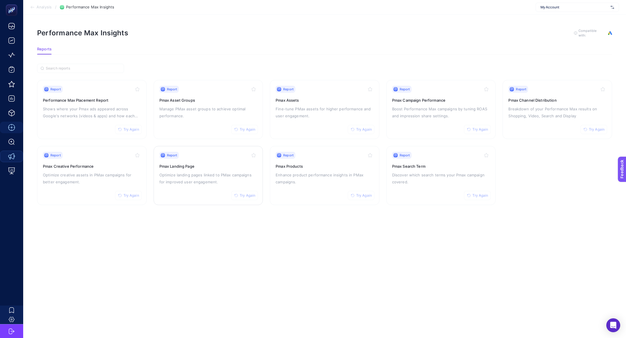
click at [183, 166] on h3 "Pmax Landing Page" at bounding box center [208, 166] width 98 height 6
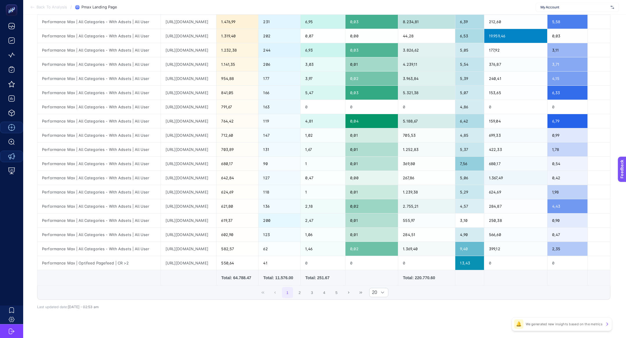
scroll to position [122, 0]
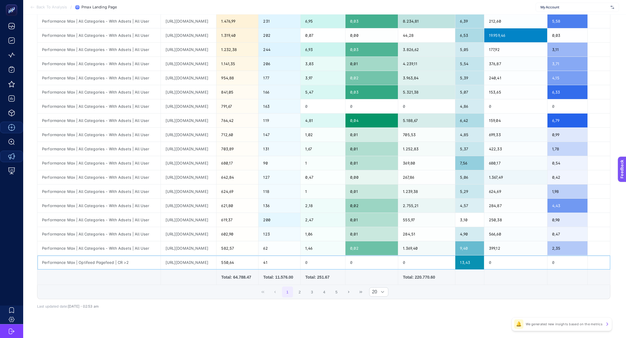
click at [177, 266] on div "https://www.hediyesepeti.com/?k=" at bounding box center [189, 263] width 56 height 14
click at [176, 262] on div "https://www.hediyesepeti.com/?k=" at bounding box center [189, 263] width 56 height 14
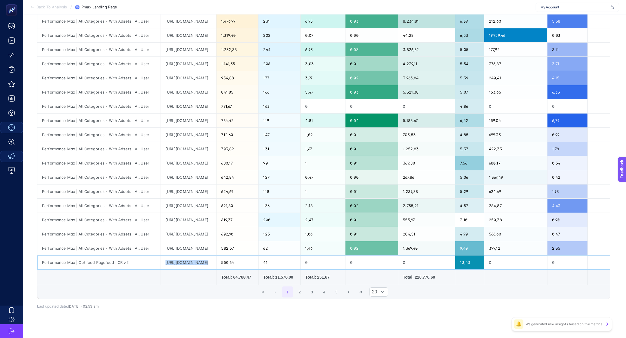
click at [176, 262] on div "https://www.hediyesepeti.com/?k=" at bounding box center [189, 263] width 56 height 14
click at [300, 290] on button "2" at bounding box center [299, 292] width 11 height 11
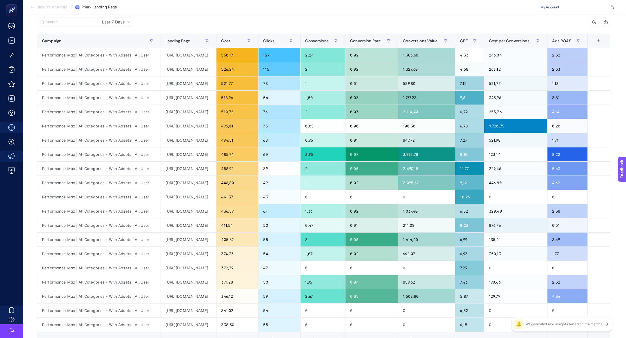
scroll to position [61, 0]
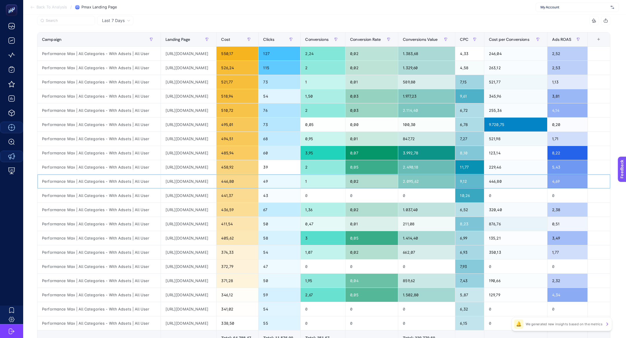
drag, startPoint x: 243, startPoint y: 182, endPoint x: 190, endPoint y: 183, distance: 53.0
click at [190, 183] on div "https://www.hediyesepeti.com/sevgiliye-hediye?k=&gad_source=1&gad_campaignid=22…" at bounding box center [189, 181] width 56 height 14
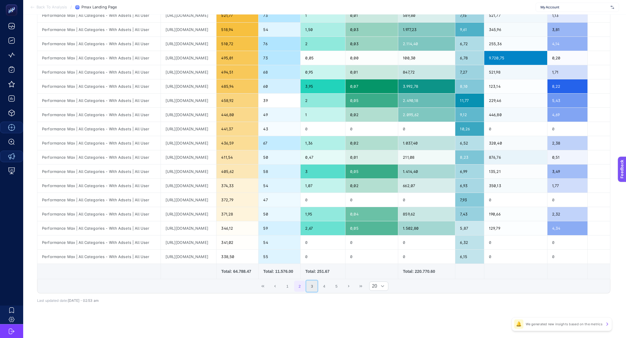
click at [313, 281] on button "3" at bounding box center [311, 286] width 11 height 11
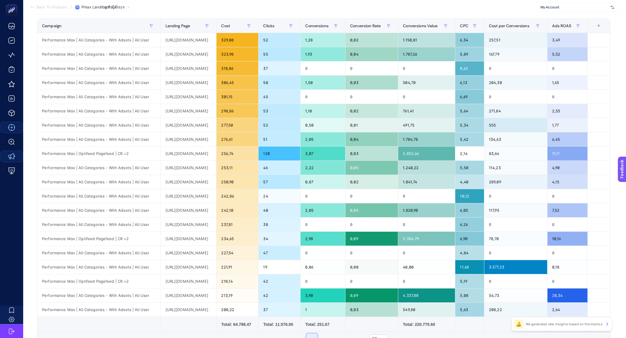
scroll to position [113, 0]
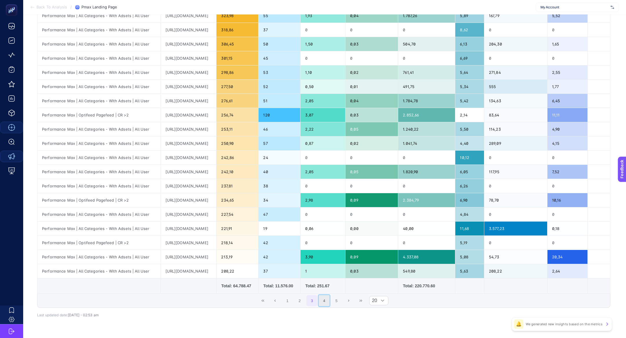
click at [324, 303] on button "4" at bounding box center [324, 300] width 11 height 11
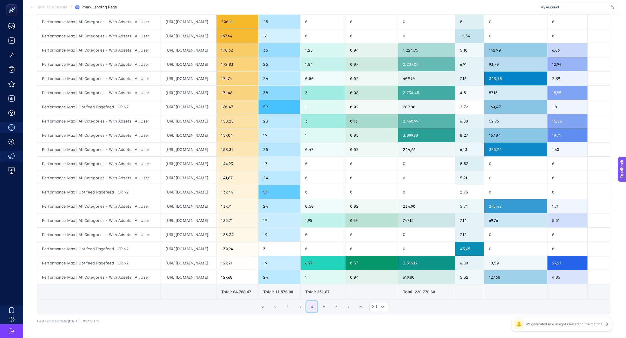
scroll to position [122, 0]
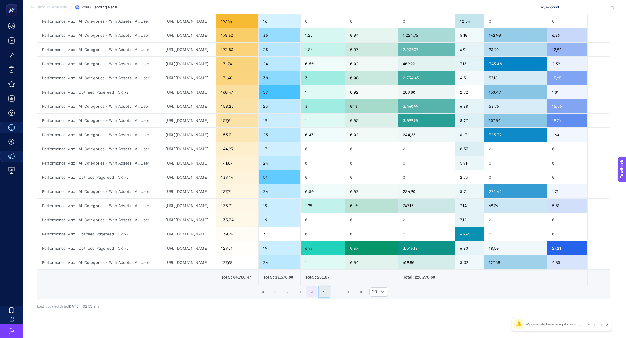
click at [325, 290] on button "5" at bounding box center [324, 292] width 11 height 11
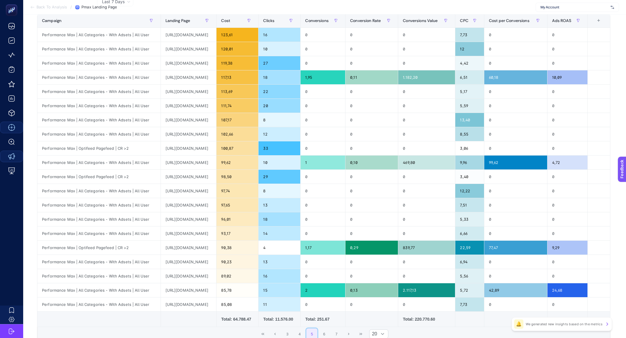
scroll to position [127, 0]
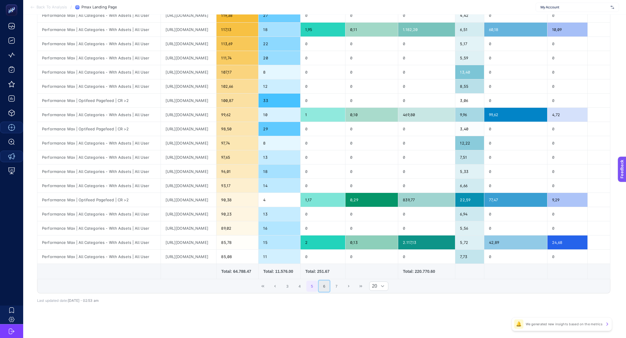
click at [326, 287] on button "6" at bounding box center [324, 286] width 11 height 11
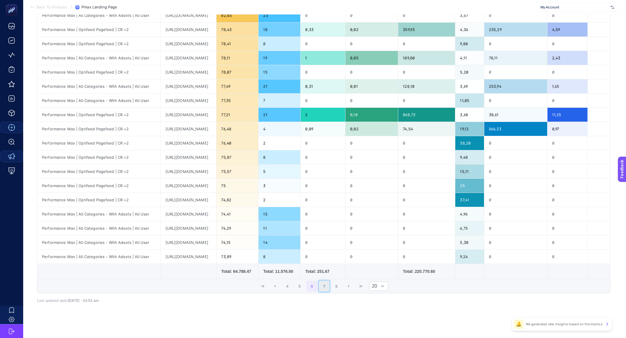
click at [325, 288] on button "7" at bounding box center [324, 286] width 11 height 11
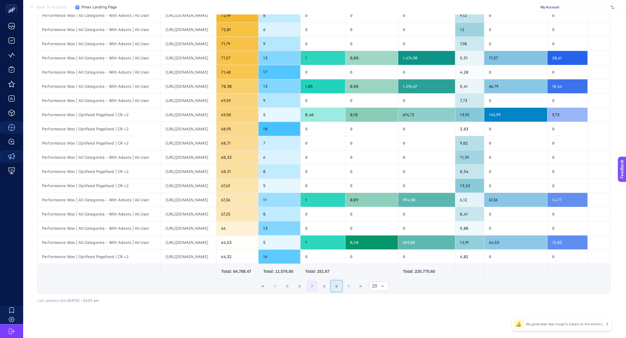
click at [333, 285] on button "9" at bounding box center [336, 286] width 11 height 11
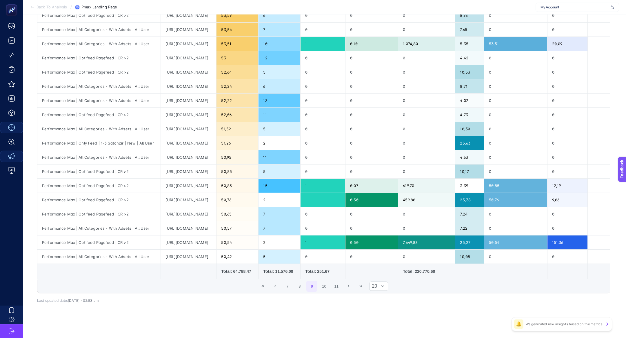
click at [260, 291] on div "7 8 9 10 11 20" at bounding box center [323, 286] width 572 height 14
click at [260, 289] on button "First Page" at bounding box center [262, 286] width 11 height 11
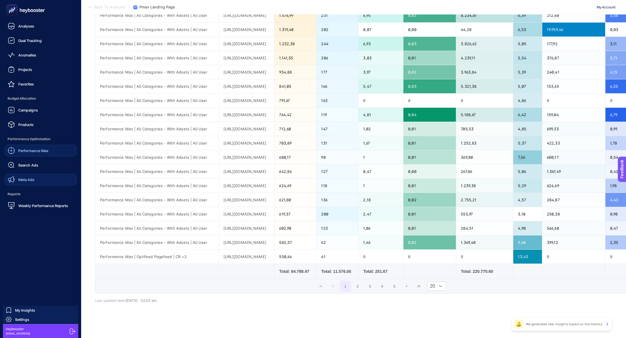
click at [34, 179] on link "Meta Ads" at bounding box center [41, 180] width 72 height 12
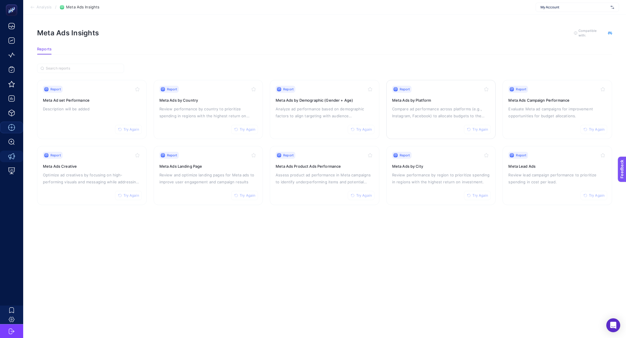
click at [432, 116] on p "Compare ad performance across platforms (e.g., Instagram, Facebook) to allocate…" at bounding box center [441, 112] width 98 height 14
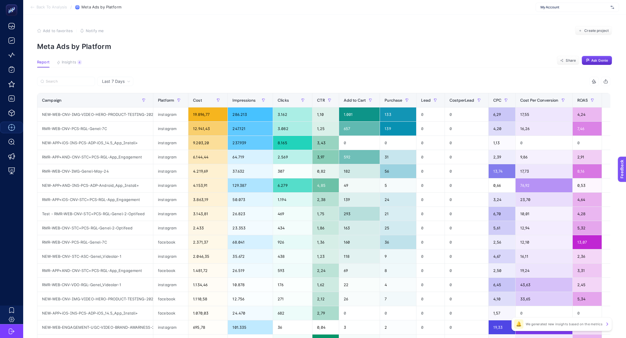
click at [70, 57] on article "Add to favorites false Notify me Create project Meta Ads by Platform Report Ins…" at bounding box center [324, 240] width 603 height 453
click at [72, 79] on label at bounding box center [66, 81] width 58 height 9
click at [72, 79] on input "Search" at bounding box center [69, 81] width 46 height 4
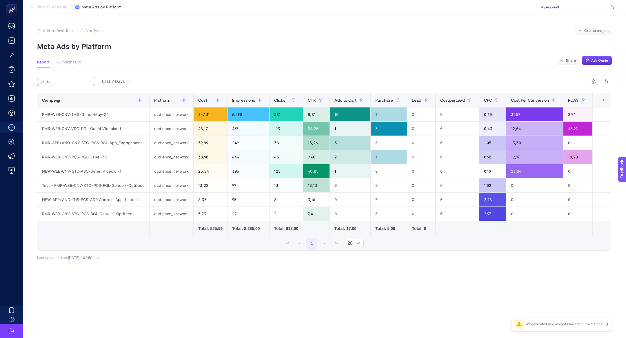
type input "au"
drag, startPoint x: 81, startPoint y: 115, endPoint x: 170, endPoint y: 111, distance: 89.3
click at [170, 111] on tr "RMR-WEB-CNV-IMG-Genel-May-24 audience_network 347,31 6.598 581 8,81 10 1 0 0 0,…" at bounding box center [325, 114] width 576 height 14
click at [215, 107] on th "Cost" at bounding box center [211, 100] width 34 height 14
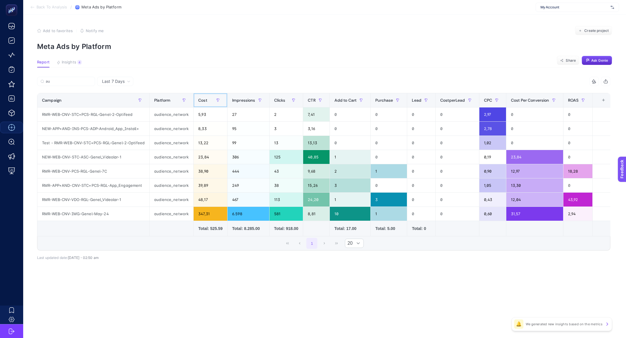
click at [215, 107] on th "Cost" at bounding box center [211, 100] width 34 height 14
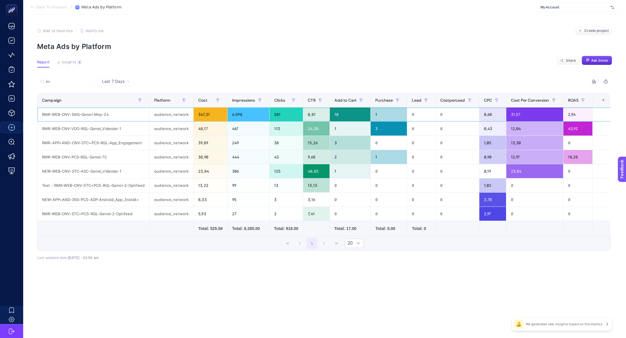
click at [204, 114] on div "347,31" at bounding box center [211, 114] width 34 height 14
click at [82, 84] on label "au" at bounding box center [66, 81] width 58 height 9
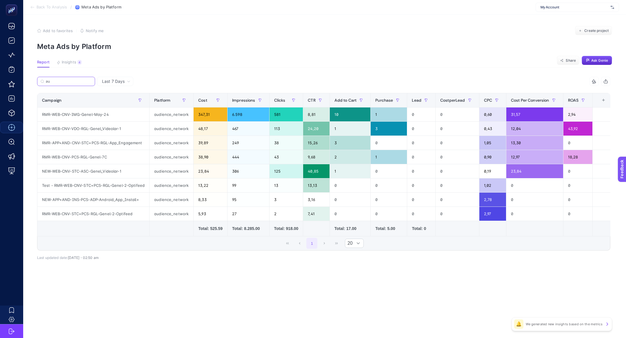
click at [82, 84] on input "au" at bounding box center [69, 81] width 46 height 4
click at [90, 82] on icon at bounding box center [89, 81] width 3 height 3
click at [86, 82] on input "au" at bounding box center [65, 81] width 39 height 4
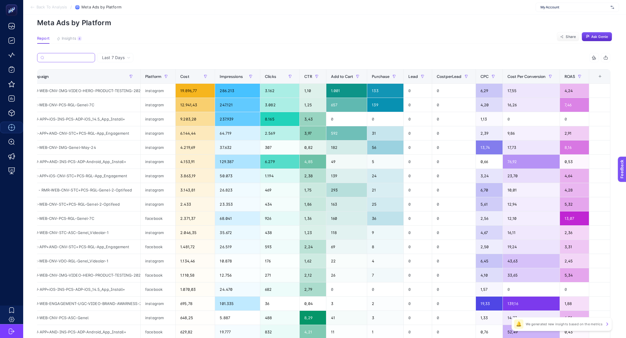
scroll to position [23, 0]
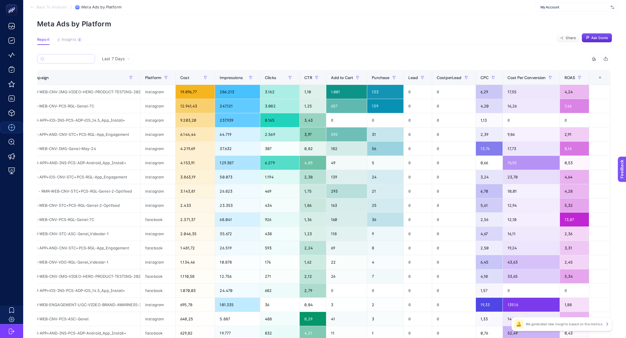
click at [34, 10] on section "Back To Analysis / Meta Ads by Platform My Account" at bounding box center [324, 7] width 603 height 14
click at [33, 8] on icon at bounding box center [32, 7] width 5 height 5
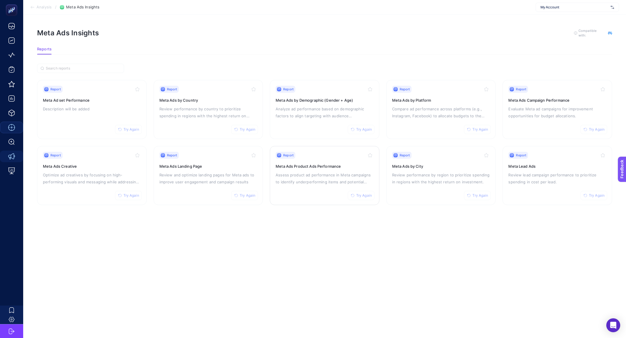
click at [320, 172] on p "Assess product ad performance in Meta campaigns to identify underperforming ite…" at bounding box center [324, 178] width 98 height 14
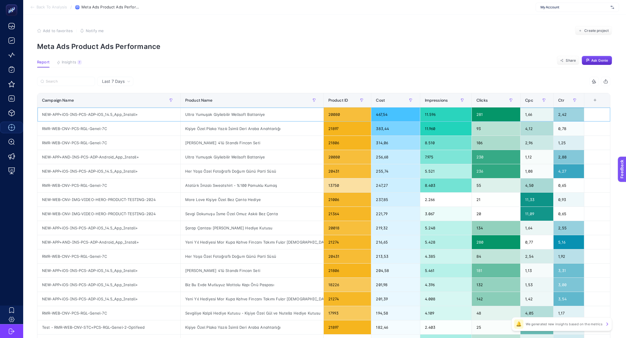
click at [222, 115] on div "Ultra Yumuşak Giyilebilir Wellsoft Battaniye" at bounding box center [251, 114] width 143 height 14
copy tr "Ultra Yumuşak Giyilebilir Wellsoft Battaniye"
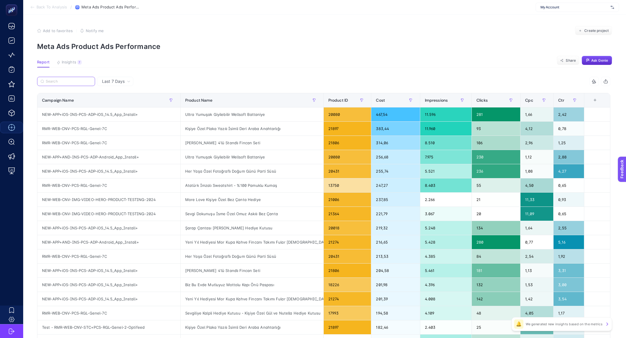
click at [61, 81] on input "Search" at bounding box center [69, 81] width 46 height 4
paste input "Ultra Yumuşak Giyilebilir Wellsoft Battaniye"
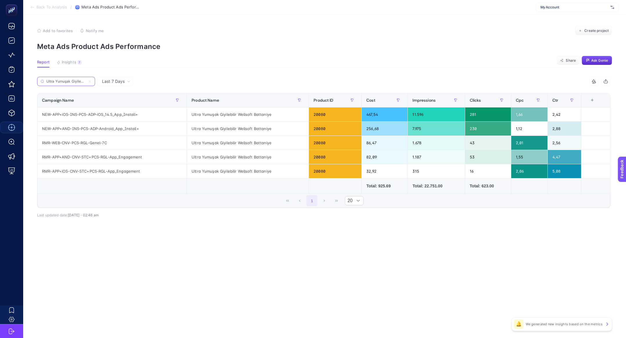
scroll to position [0, 32]
type input "Ultra Yumuşak Giyilebilir Wellsoft Battaniye"
click at [378, 117] on div "467,54" at bounding box center [385, 114] width 46 height 14
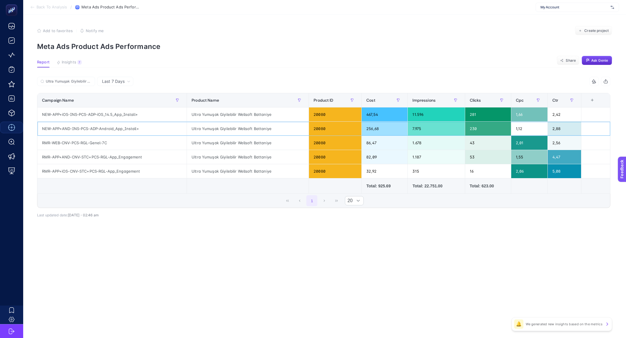
click at [380, 129] on div "256,68" at bounding box center [385, 129] width 46 height 14
click at [380, 128] on div "256,68" at bounding box center [385, 129] width 46 height 14
drag, startPoint x: 120, startPoint y: 146, endPoint x: 285, endPoint y: 146, distance: 164.8
click at [285, 146] on tr "RMR-WEB-CNV-PCS-RGL-Genel-7C Ultra Yumuşak Giyilebilir Wellsoft Battaniye 20080…" at bounding box center [323, 143] width 573 height 14
drag, startPoint x: 386, startPoint y: 125, endPoint x: 371, endPoint y: 114, distance: 17.8
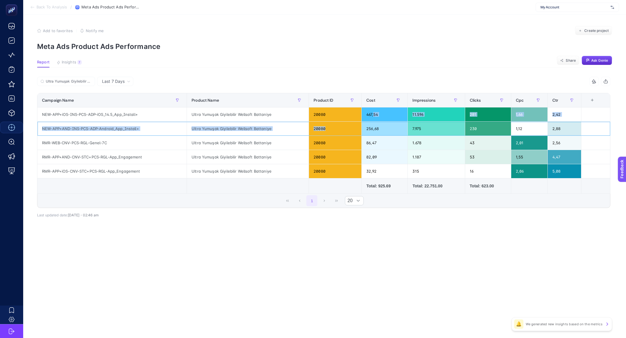
click at [371, 114] on tbody "NEW-APP+iOS-INS-PCS-ADP-iOS_14.5_App_Install+ Ultra Yumuşak Giyilebilir Wellsof…" at bounding box center [323, 142] width 573 height 71
drag, startPoint x: 383, startPoint y: 129, endPoint x: 365, endPoint y: 113, distance: 24.2
click at [365, 113] on tbody "NEW-APP+iOS-INS-PCS-ADP-iOS_14.5_App_Install+ Ultra Yumuşak Giyilebilir Wellsof…" at bounding box center [323, 142] width 573 height 71
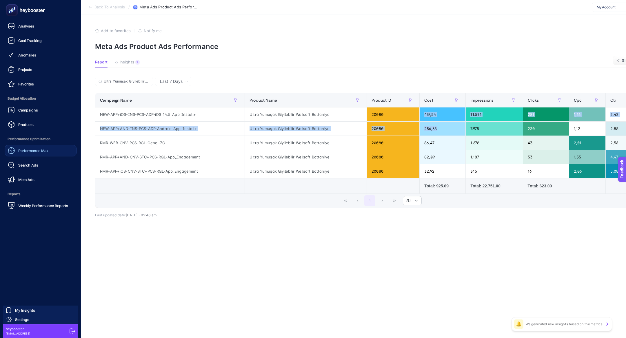
click at [25, 181] on span "Meta Ads" at bounding box center [26, 179] width 16 height 5
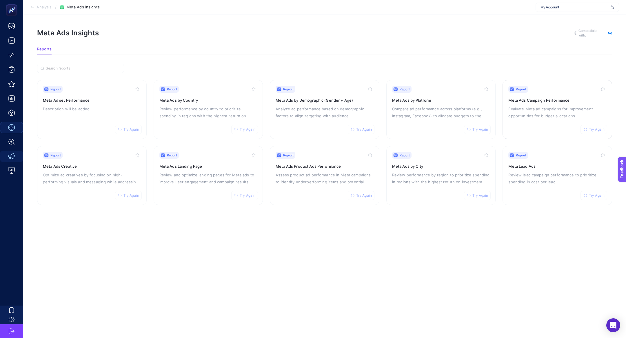
click at [562, 112] on p "Evaluate Meta ad campaigns for improvement opportunities for budget allocations." at bounding box center [557, 112] width 98 height 14
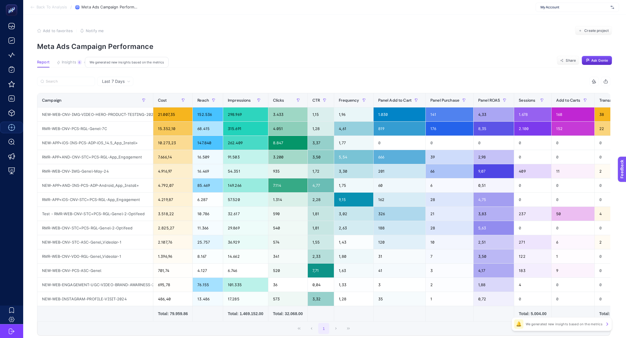
click at [76, 62] on button "Insights 6 We generated new insights based on the metrics" at bounding box center [68, 64] width 25 height 8
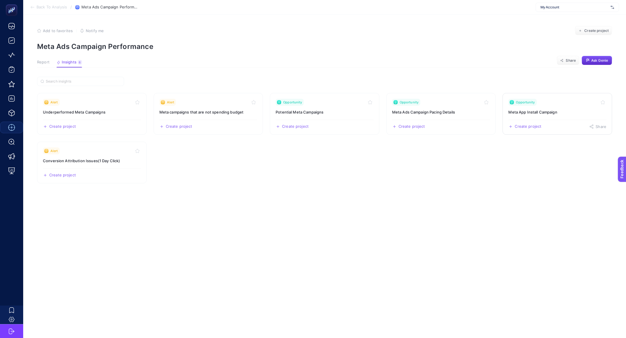
click at [544, 113] on h3 "Meta App Install Campaign" at bounding box center [557, 112] width 98 height 6
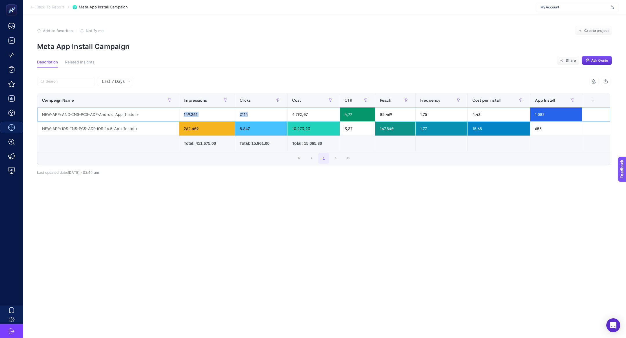
drag, startPoint x: 139, startPoint y: 116, endPoint x: 255, endPoint y: 114, distance: 116.2
click at [255, 114] on tr "NEW-APP+AND-INS-PCS-ADP-Android_App_Install+ 149.266 7.114 4.792,07 4,77 85.469…" at bounding box center [323, 114] width 573 height 14
drag, startPoint x: 136, startPoint y: 128, endPoint x: 502, endPoint y: 129, distance: 366.5
click at [510, 132] on tr "NEW-APP+iOS-INS-PCS-ADP-iOS_14.5_App_Install+ 262.409 8.847 10.273,23 3,37 147.…" at bounding box center [323, 129] width 573 height 14
click at [545, 129] on div "655" at bounding box center [556, 129] width 52 height 14
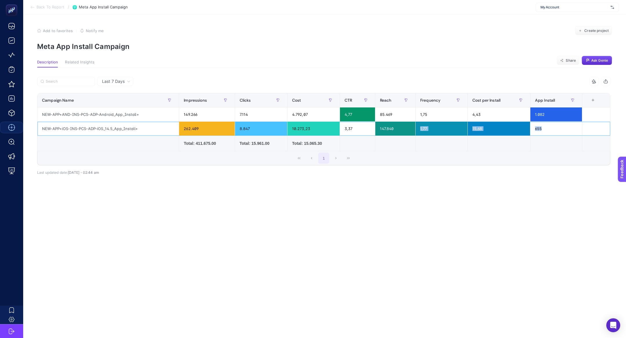
drag, startPoint x: 545, startPoint y: 129, endPoint x: 404, endPoint y: 132, distance: 141.1
click at [404, 132] on tr "NEW-APP+iOS-INS-PCS-ADP-iOS_14.5_App_Install+ 262.409 8.847 10.273,23 3,37 147.…" at bounding box center [323, 129] width 573 height 14
click at [540, 114] on div "1.082" at bounding box center [556, 114] width 52 height 14
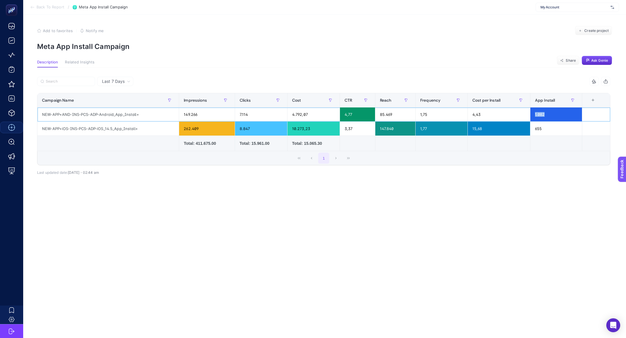
click at [543, 115] on div "1.082" at bounding box center [556, 114] width 52 height 14
click at [550, 129] on div "655" at bounding box center [556, 129] width 52 height 14
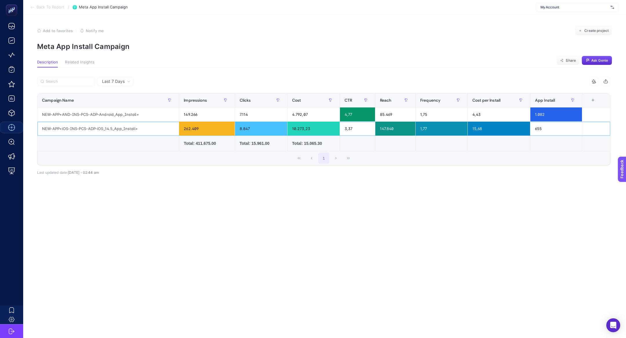
click at [550, 129] on div "655" at bounding box center [556, 129] width 52 height 14
click at [545, 125] on div "655" at bounding box center [556, 129] width 52 height 14
drag, startPoint x: 546, startPoint y: 130, endPoint x: 486, endPoint y: 129, distance: 60.3
click at [486, 129] on tr "NEW-APP+iOS-INS-PCS-ADP-iOS_14.5_App_Install+ 262.409 8.847 10.273,23 3,37 147.…" at bounding box center [323, 129] width 573 height 14
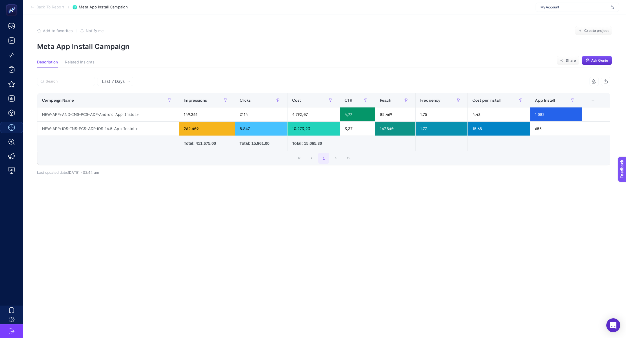
click at [302, 136] on td "Total: 15.065.30" at bounding box center [313, 143] width 52 height 15
click at [302, 127] on div "10.273,23" at bounding box center [313, 129] width 52 height 14
